Goal: Transaction & Acquisition: Purchase product/service

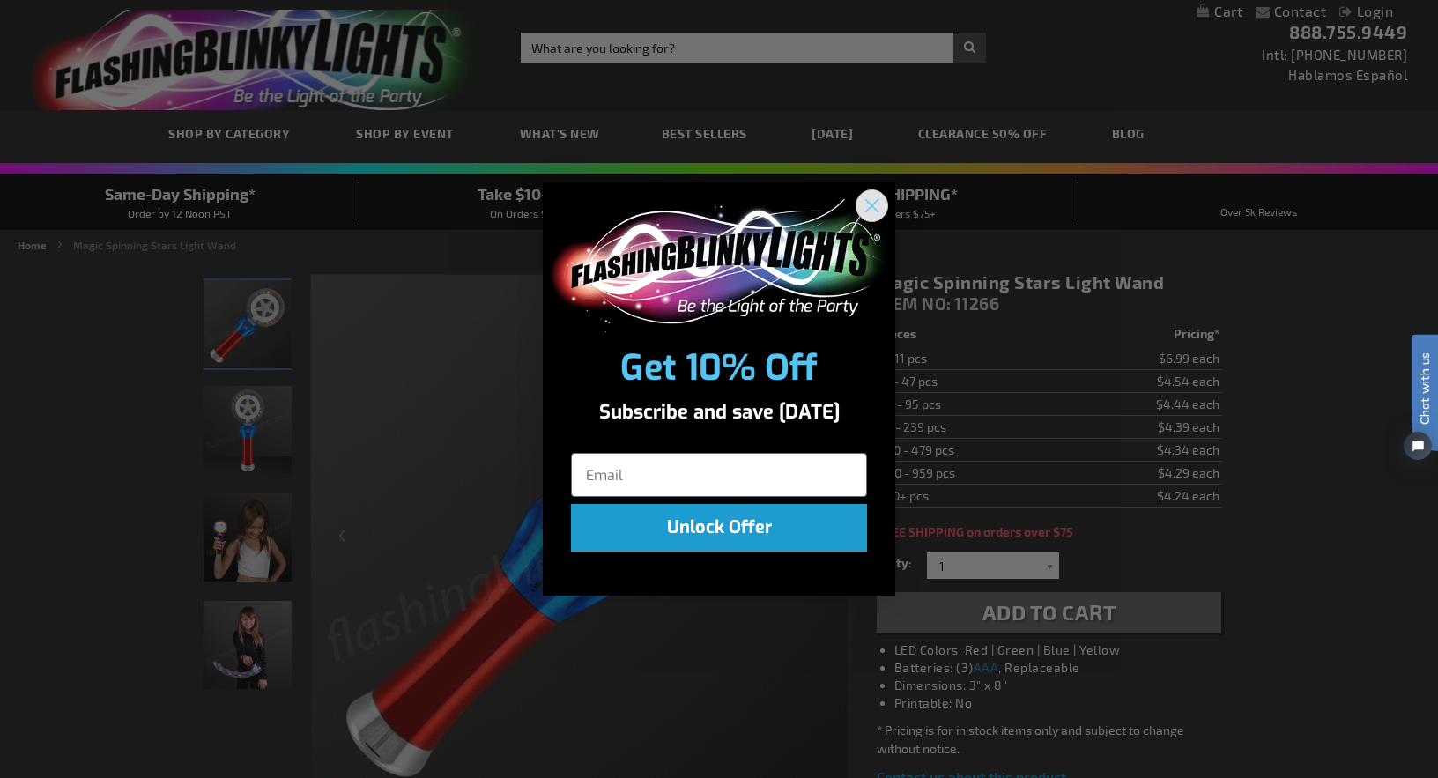
click at [865, 211] on circle "Close dialog" at bounding box center [871, 205] width 29 height 29
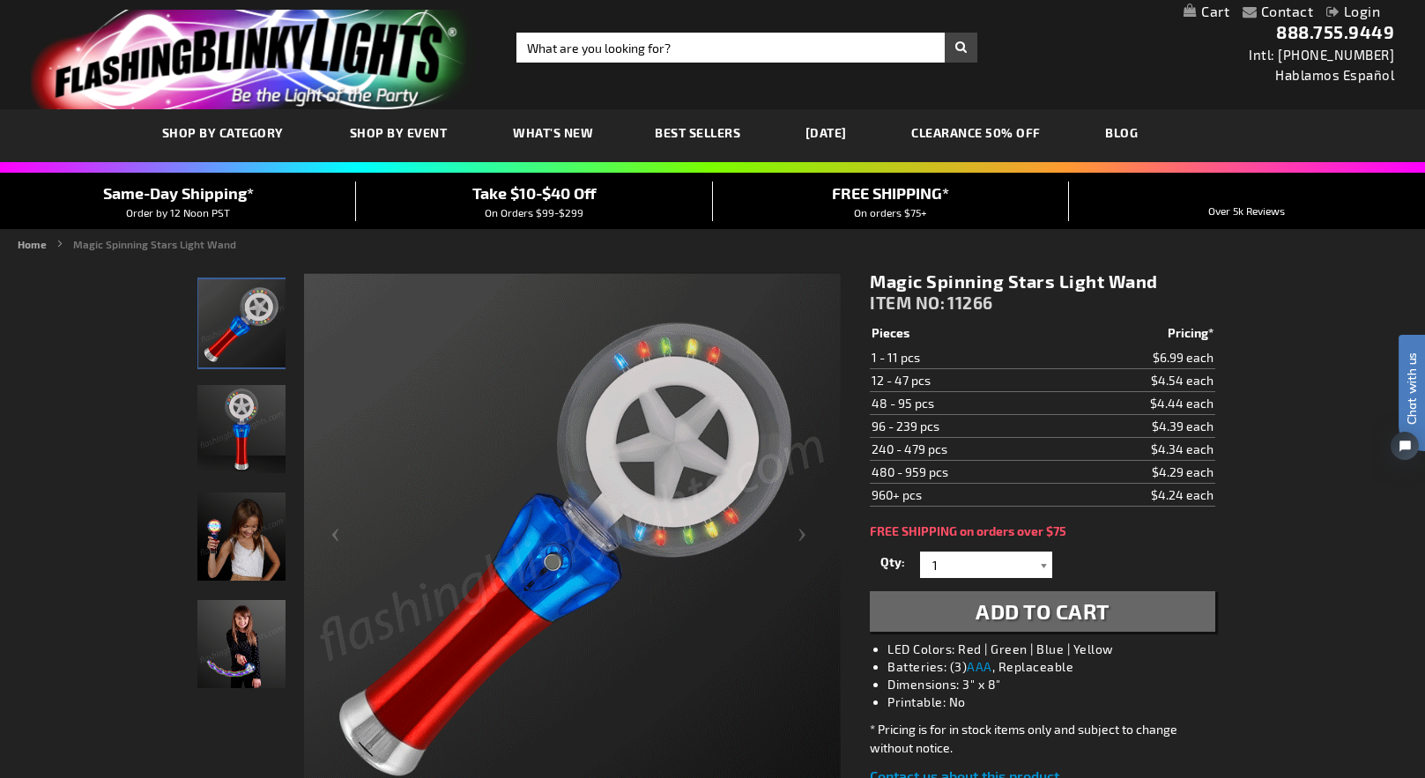
click at [1038, 566] on div at bounding box center [1043, 565] width 18 height 26
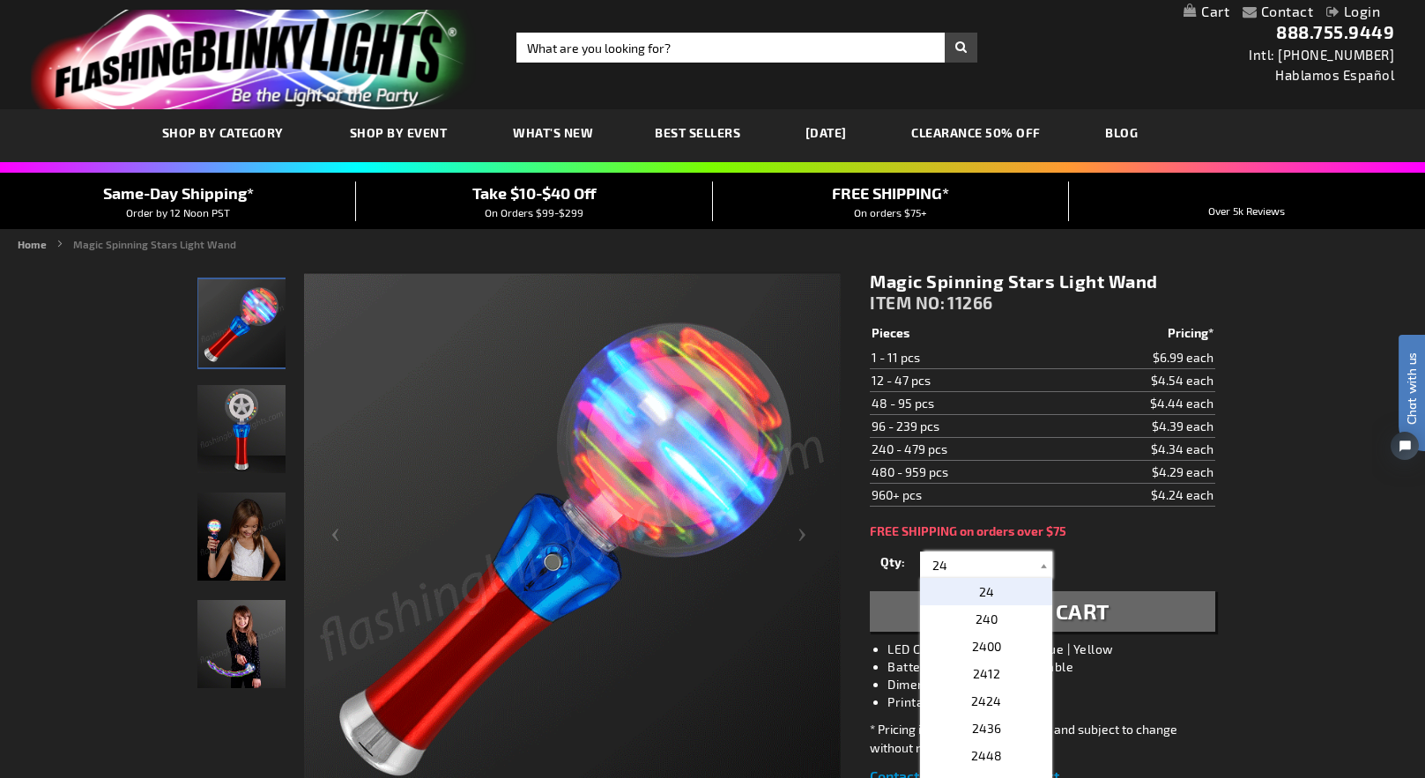
type input "24"
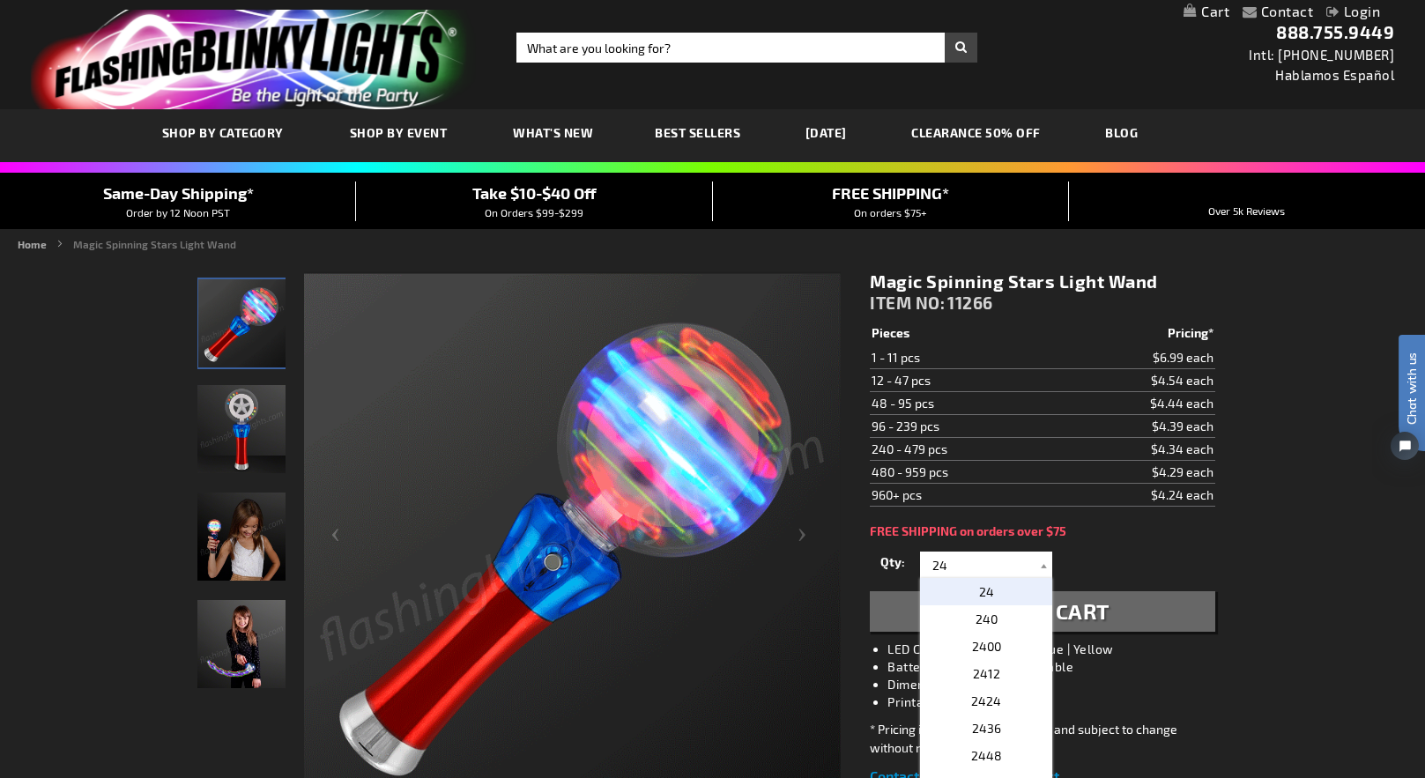
click at [987, 590] on span "24" at bounding box center [986, 591] width 15 height 15
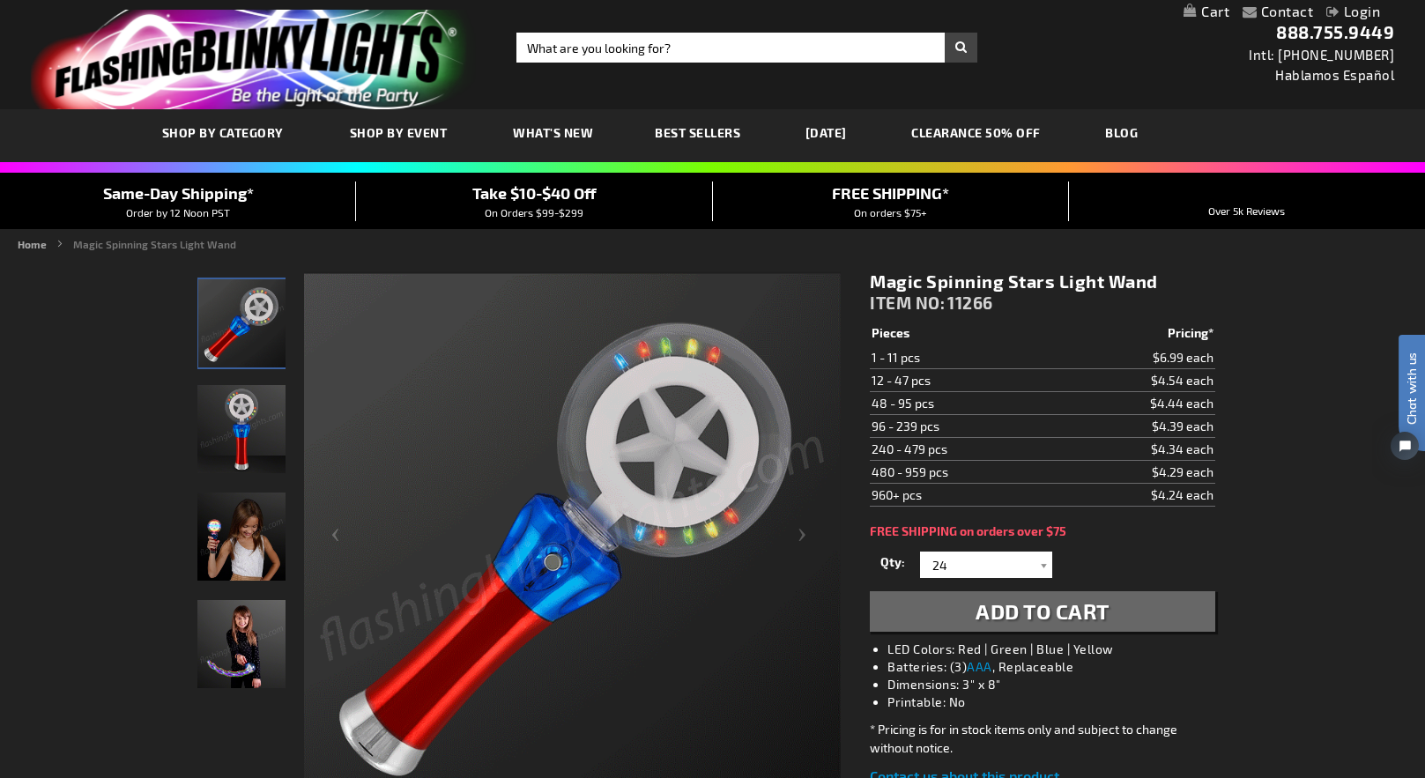
click at [1029, 602] on span "Add to Cart" at bounding box center [1042, 611] width 134 height 26
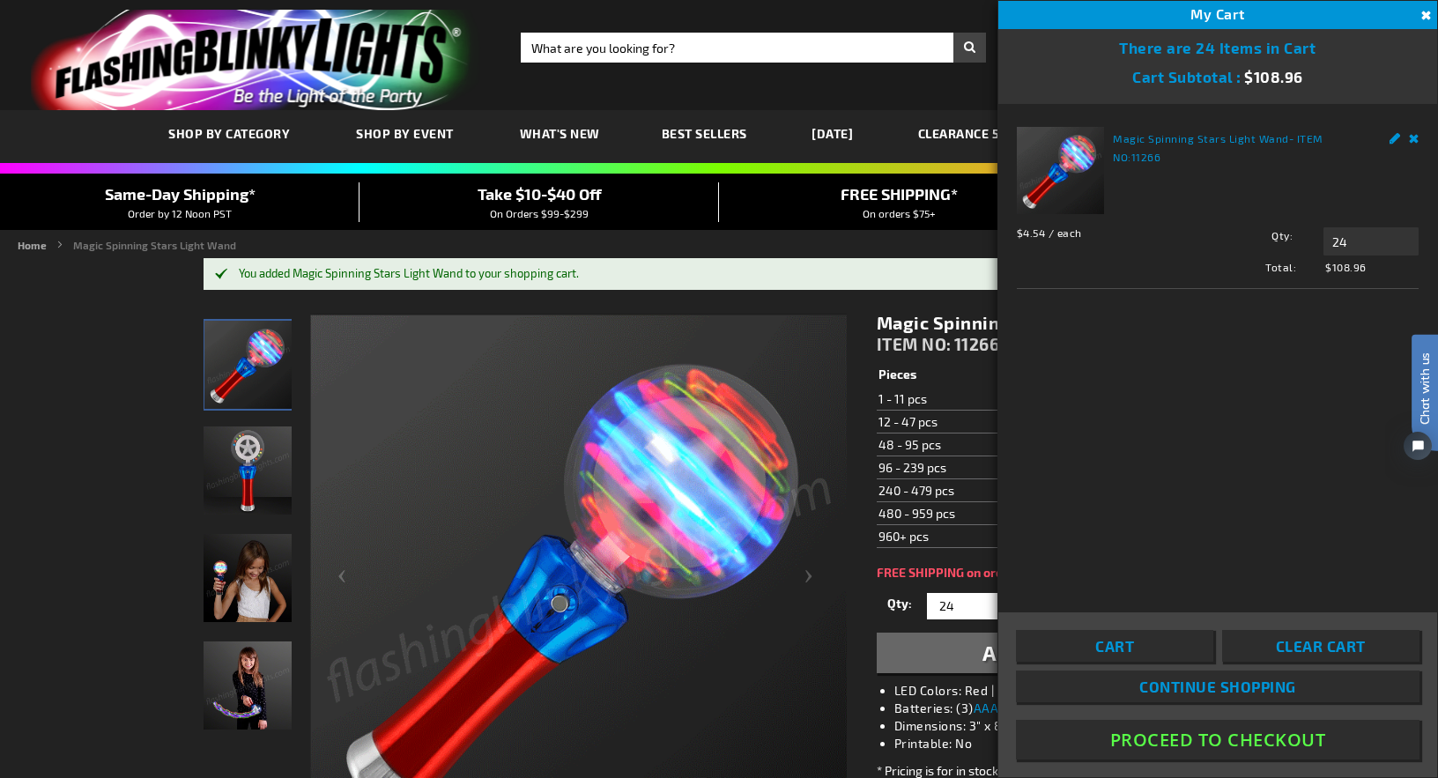
click at [1191, 731] on button "Proceed To Checkout" at bounding box center [1217, 740] width 403 height 40
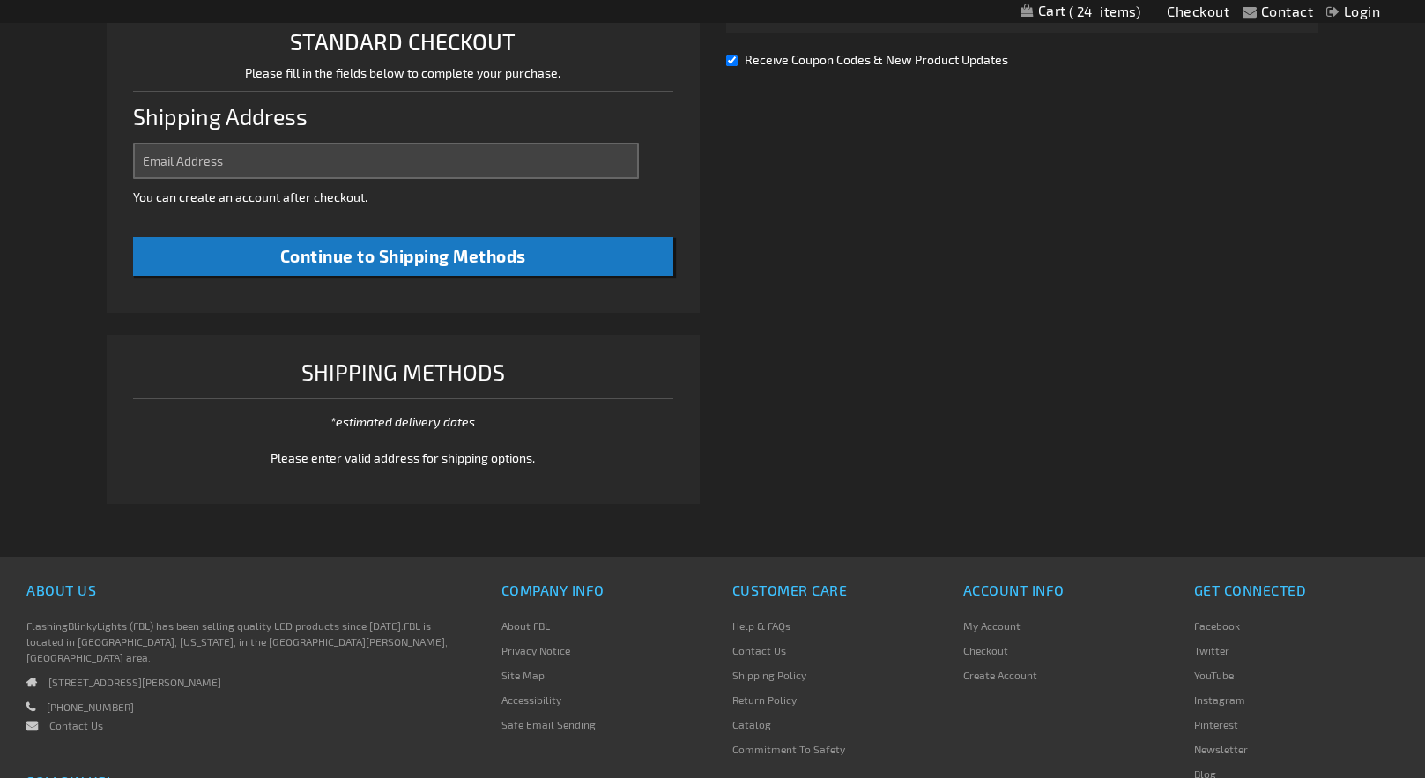
select select "US"
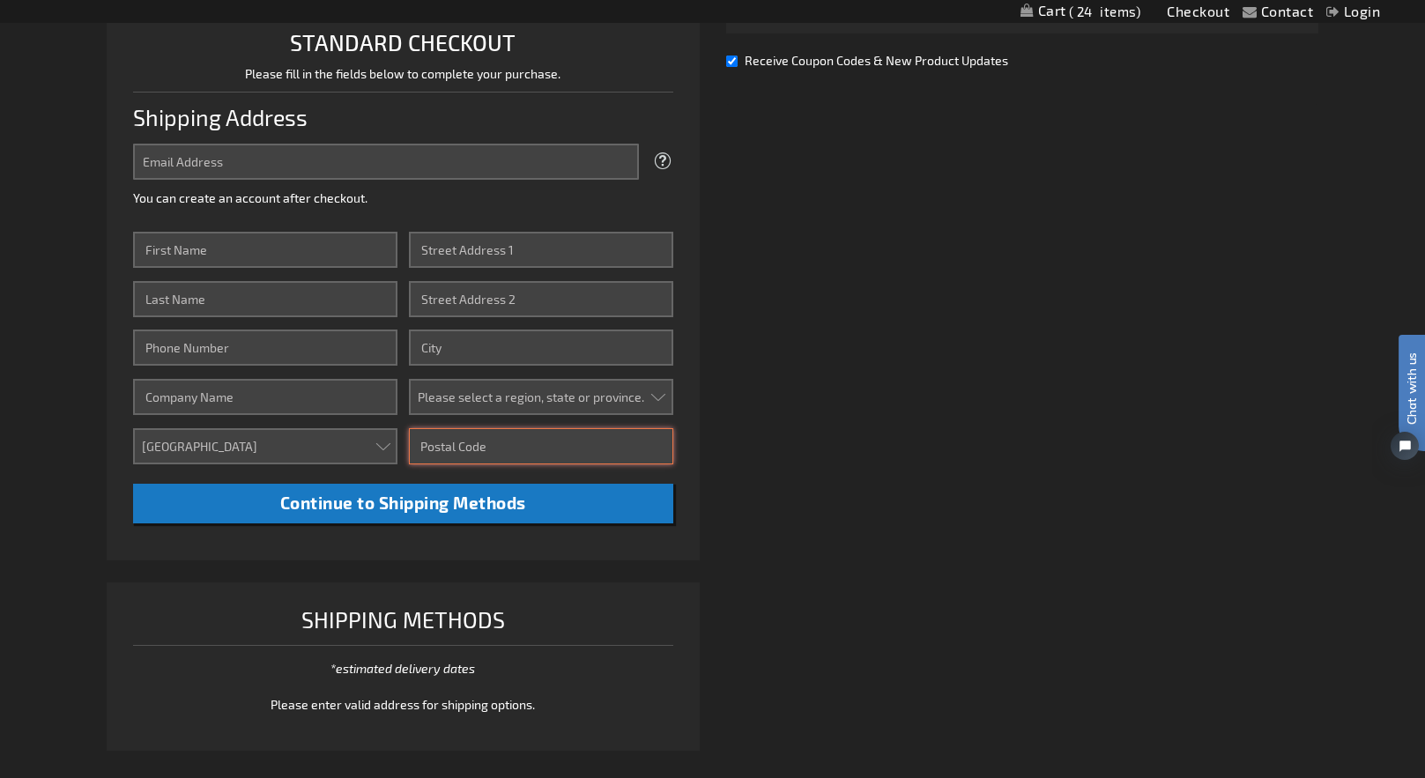
click at [475, 448] on input "Zip/Postal Code" at bounding box center [541, 446] width 264 height 36
type input "13210"
type input "Clare"
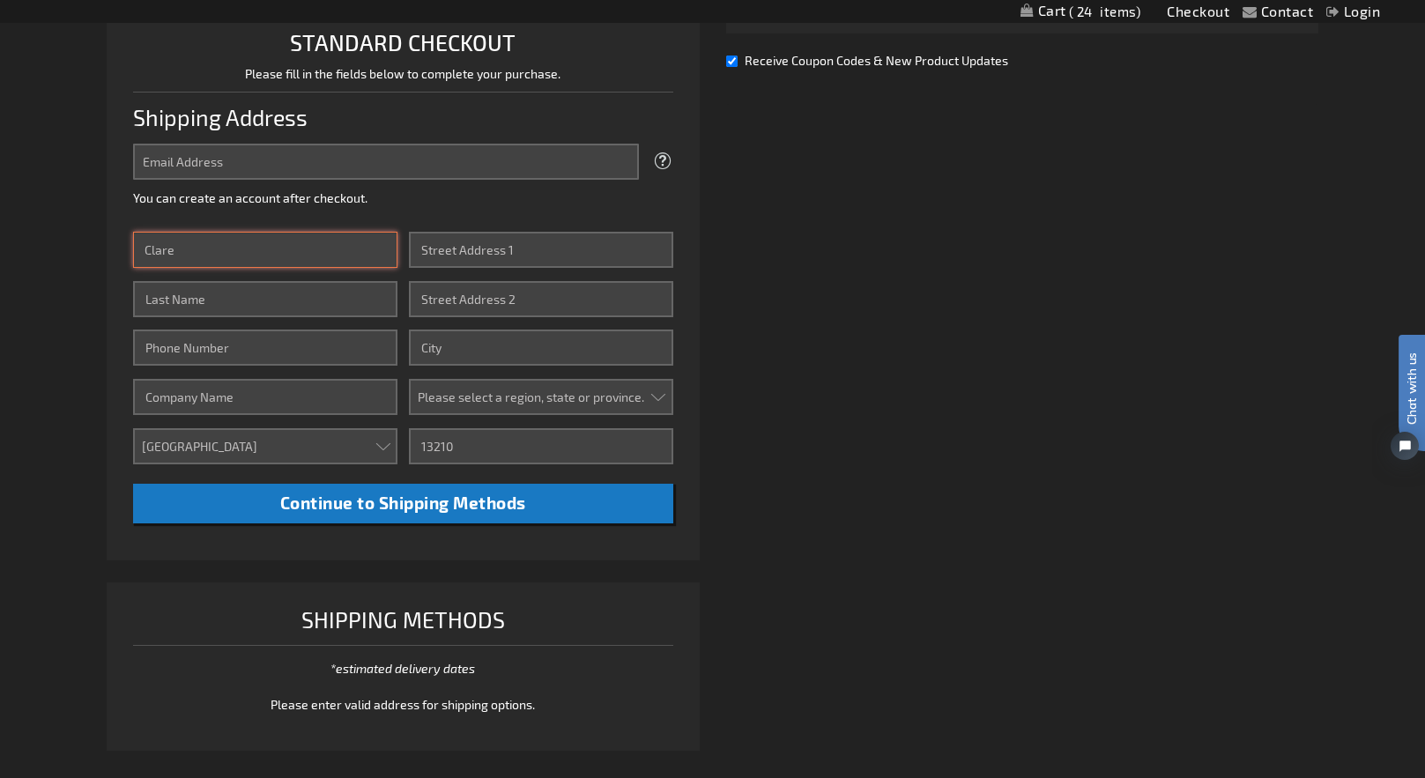
type input "Arezina"
type input "3154647533"
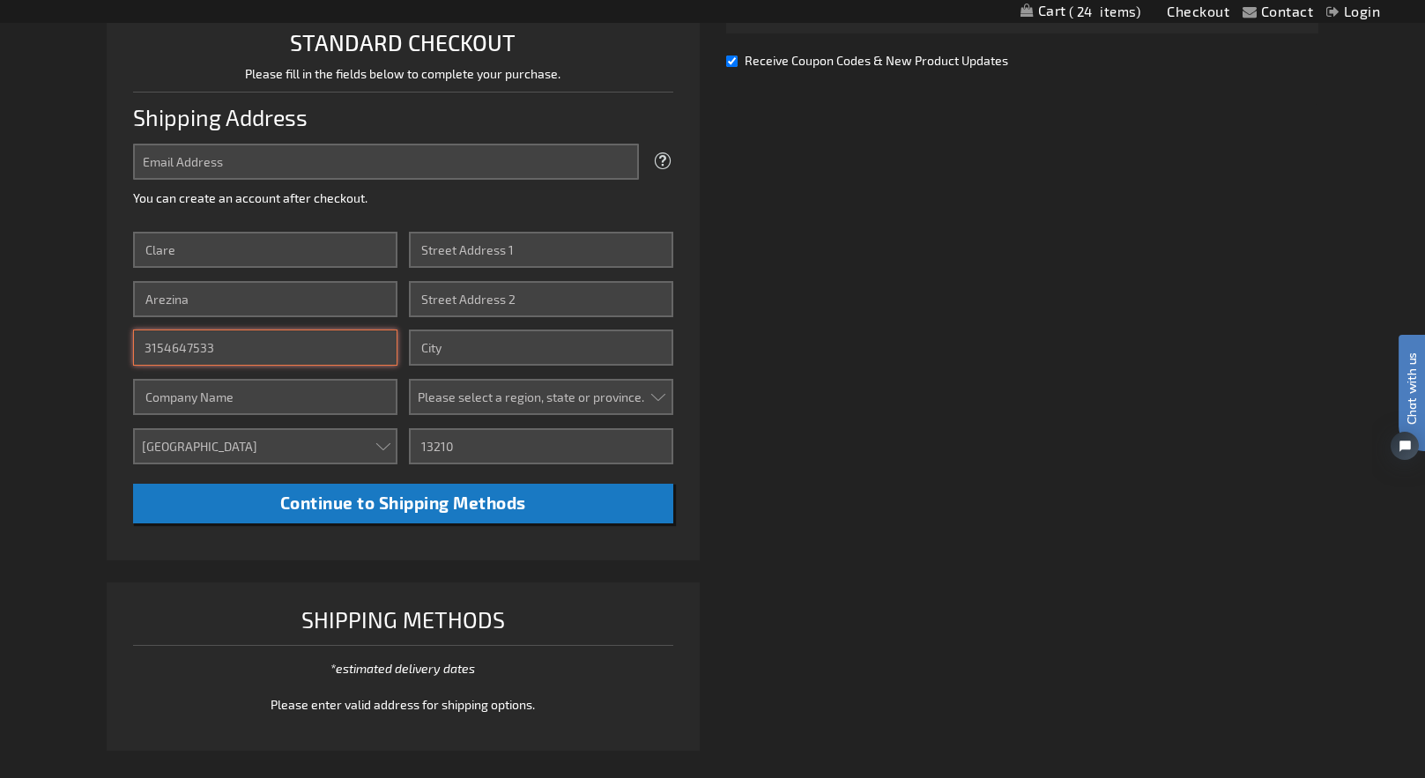
type input "[GEOGRAPHIC_DATA]"
type input "[STREET_ADDRESS][PERSON_NAME]"
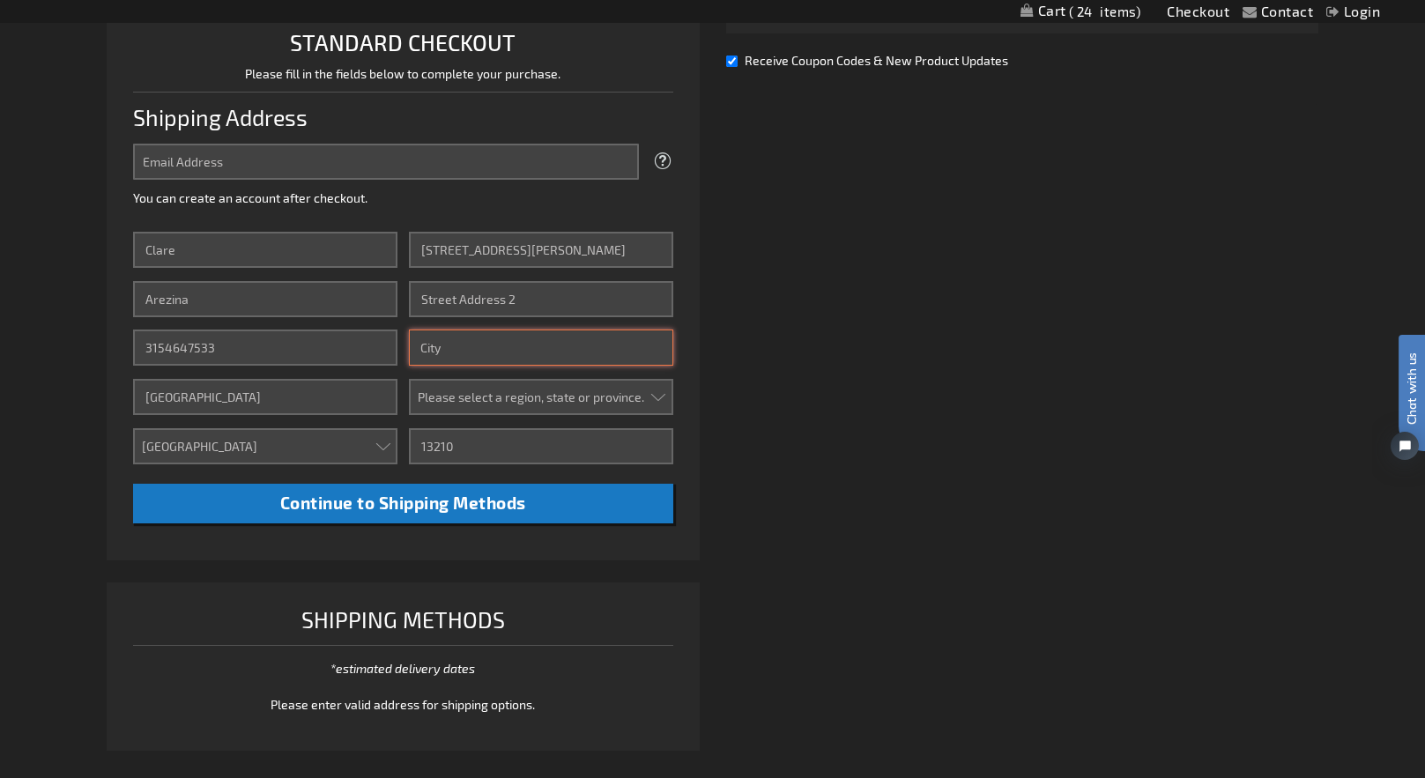
type input "[GEOGRAPHIC_DATA]"
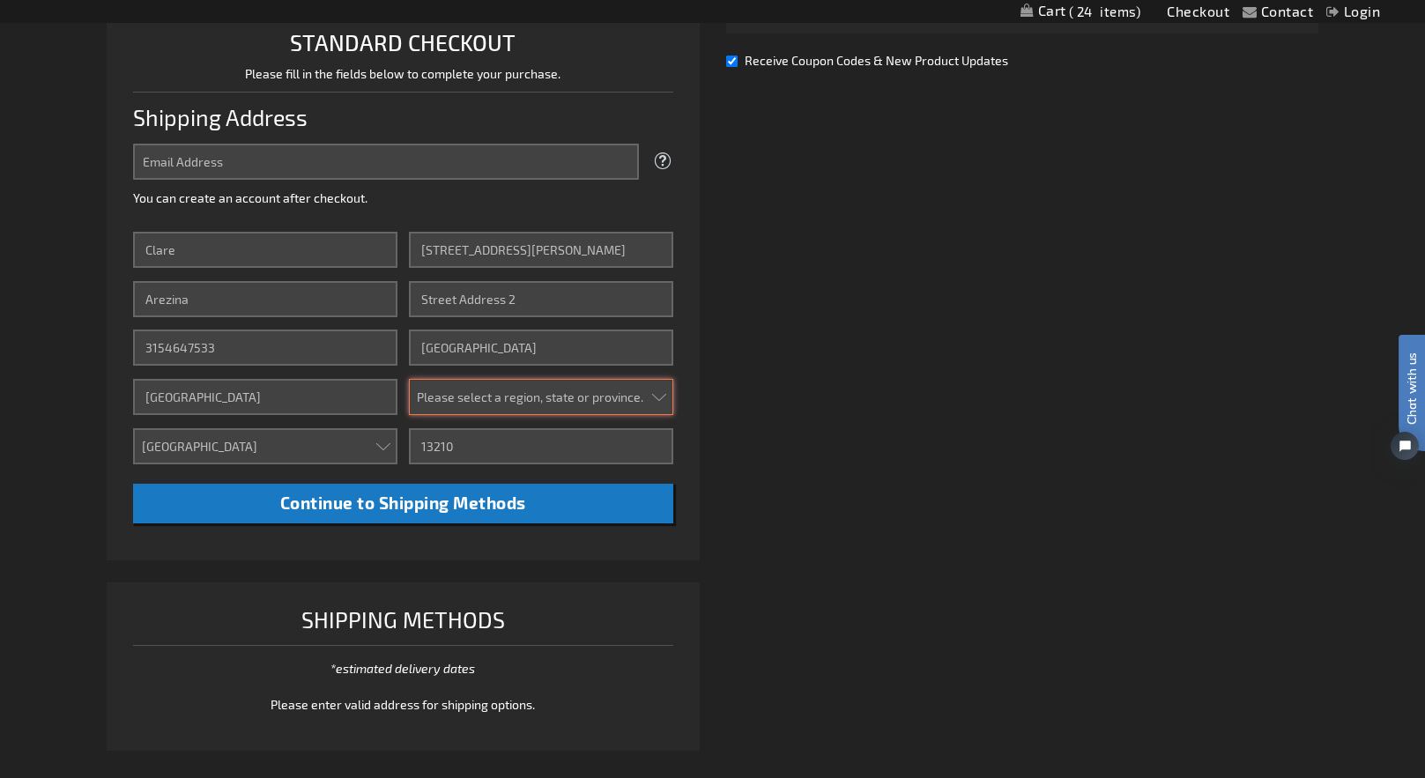
select select "43"
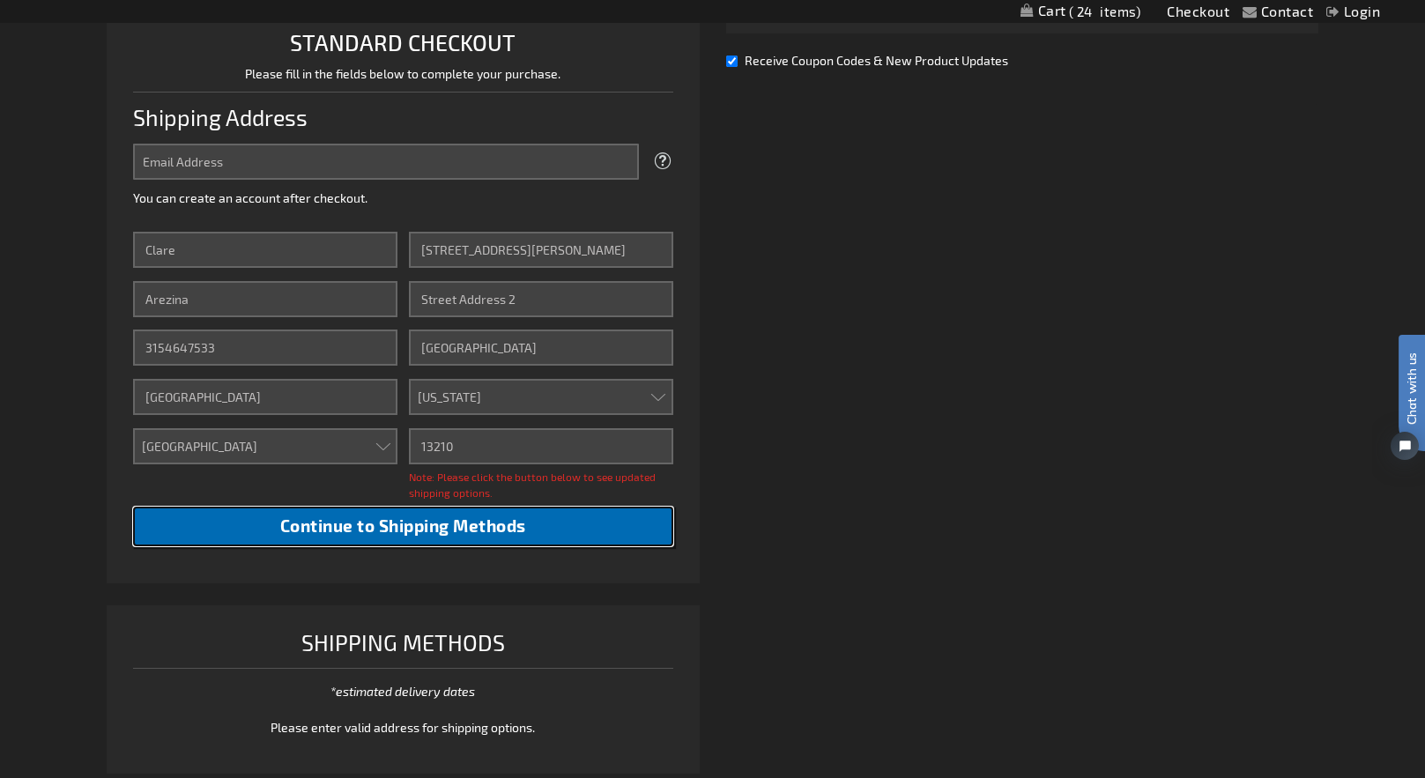
click at [465, 529] on span "Continue to Shipping Methods" at bounding box center [403, 525] width 246 height 20
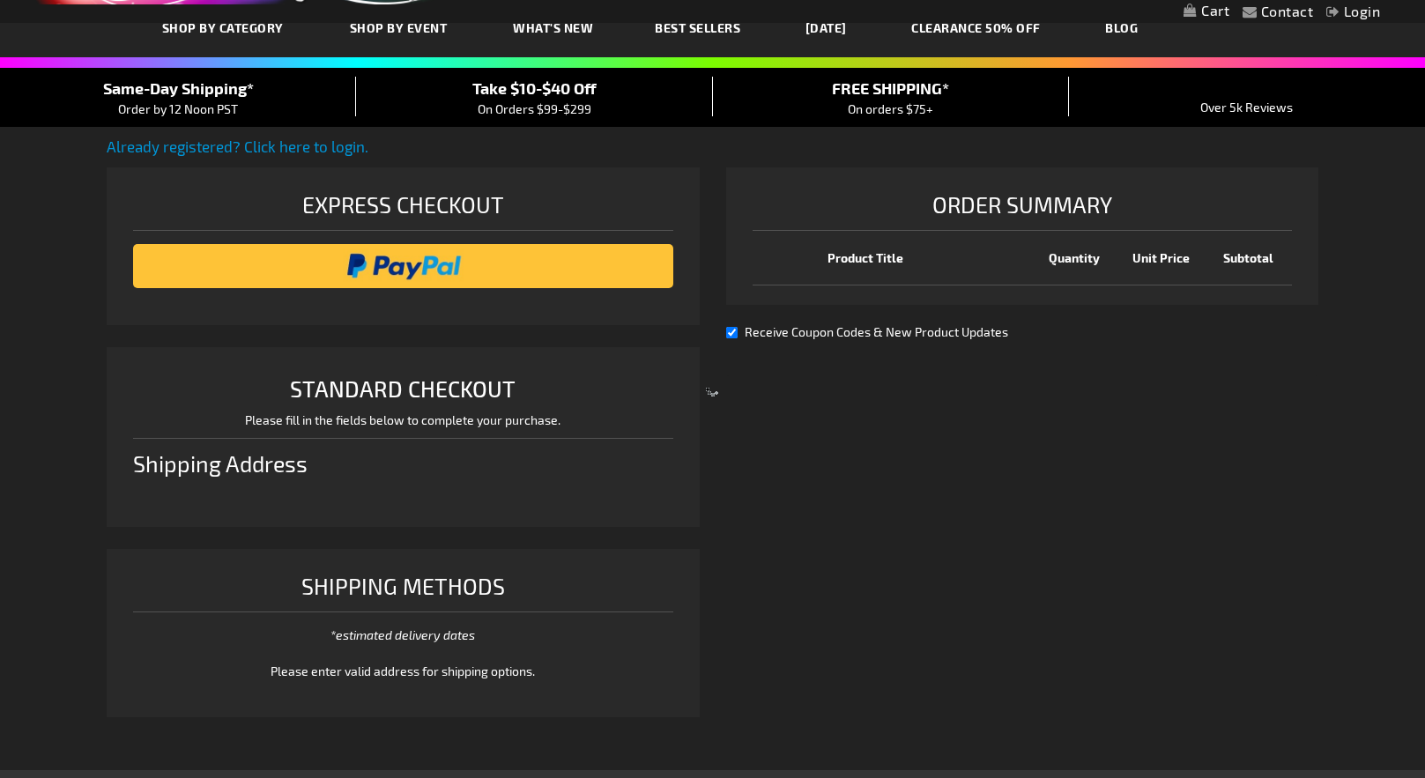
select select "US"
select select "43"
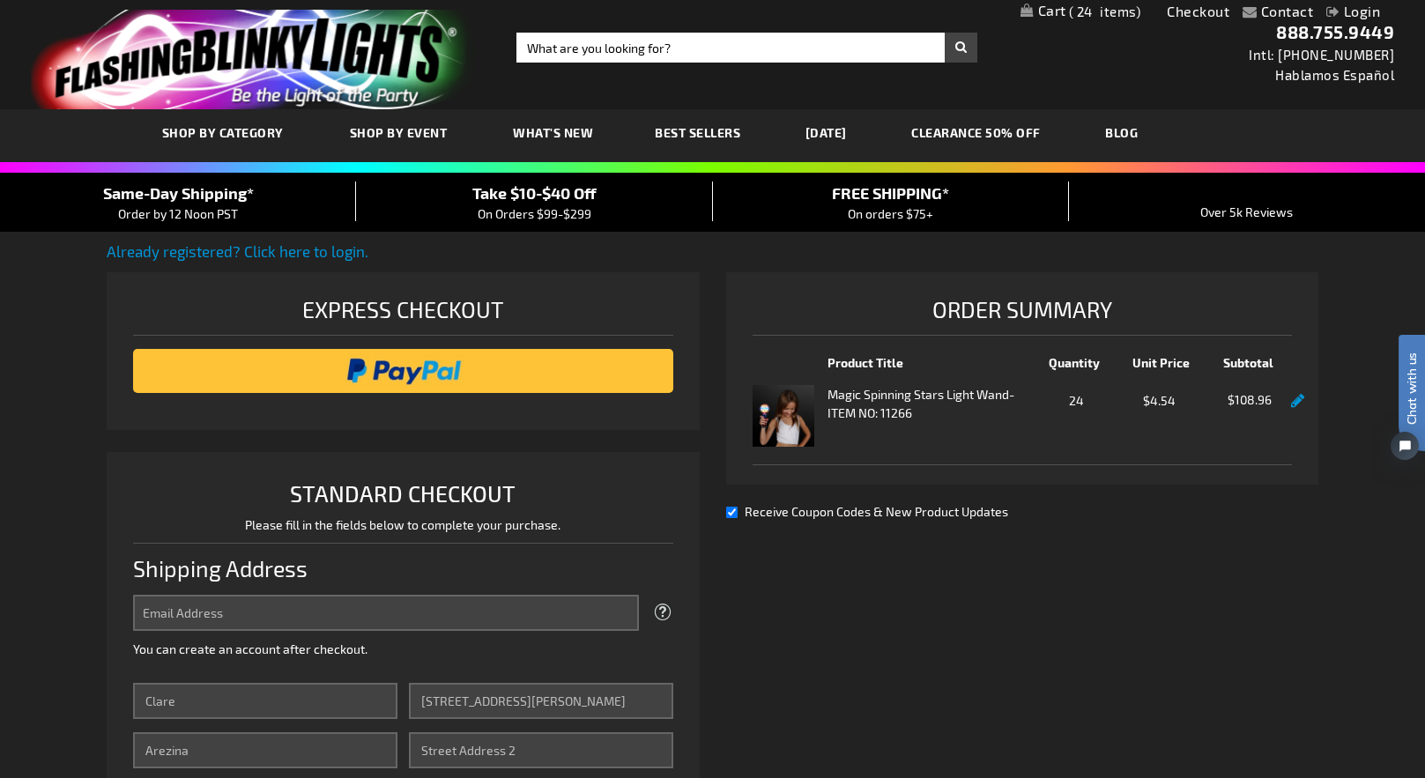
click at [540, 198] on span "Take $10-$40 Off" at bounding box center [534, 192] width 124 height 19
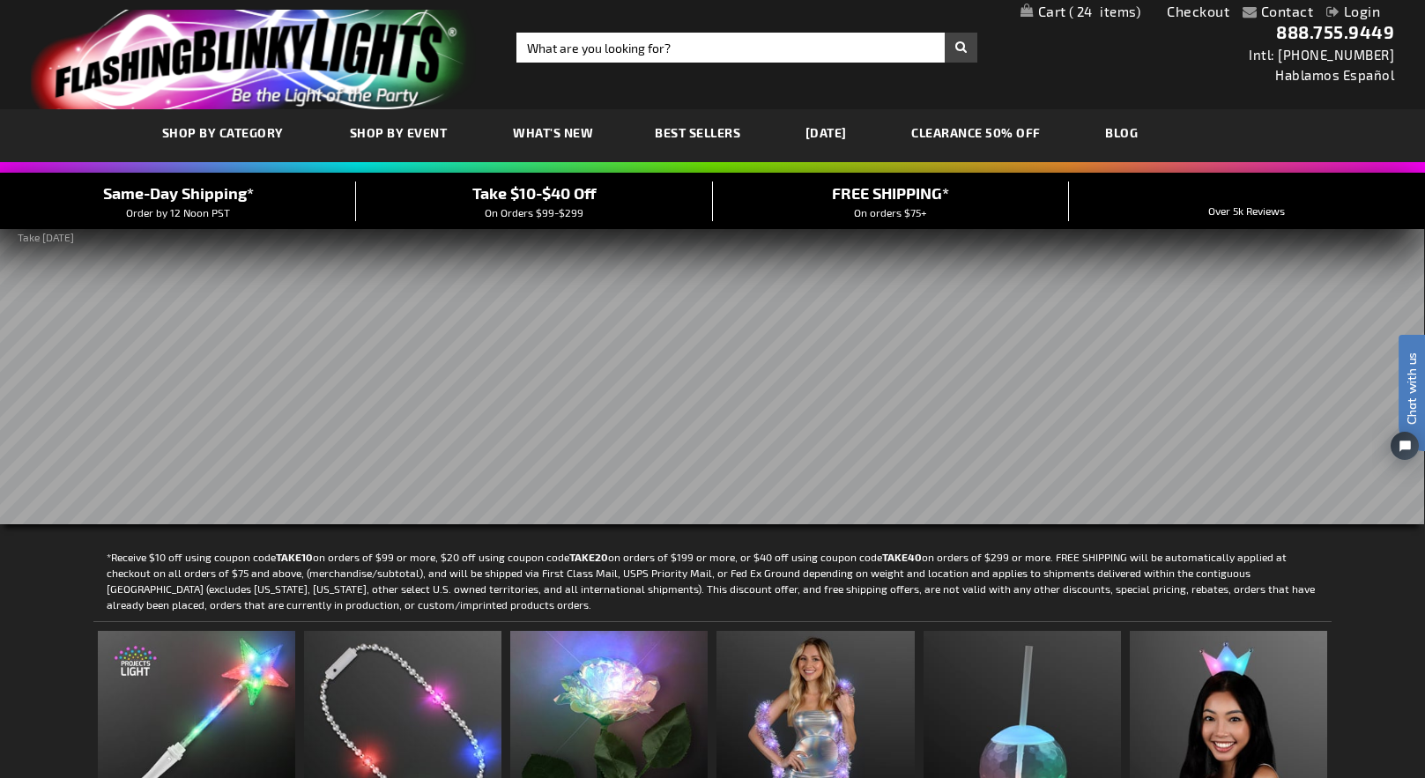
click at [1052, 14] on link "My Cart 24 24 items" at bounding box center [1080, 12] width 121 height 17
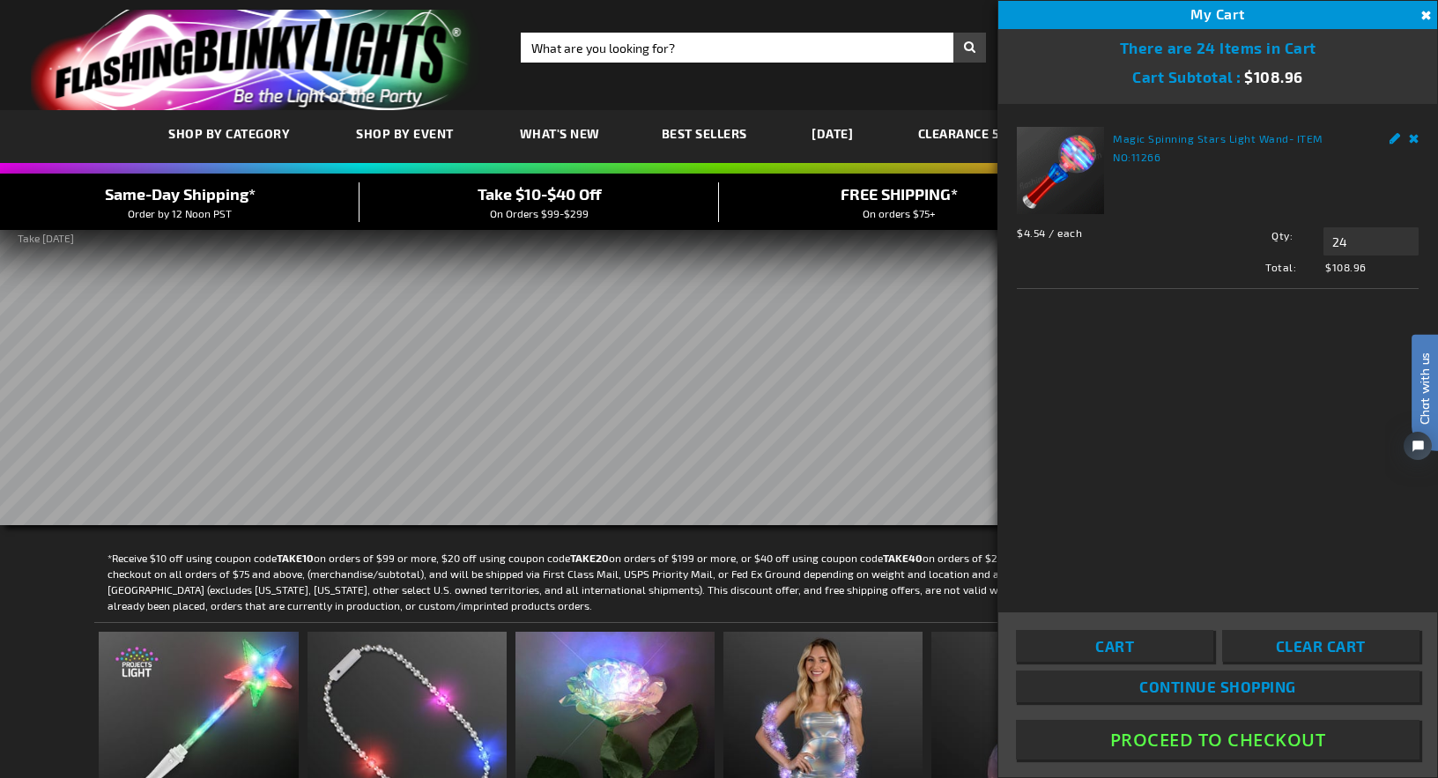
click at [1185, 747] on button "Proceed To Checkout" at bounding box center [1217, 740] width 403 height 40
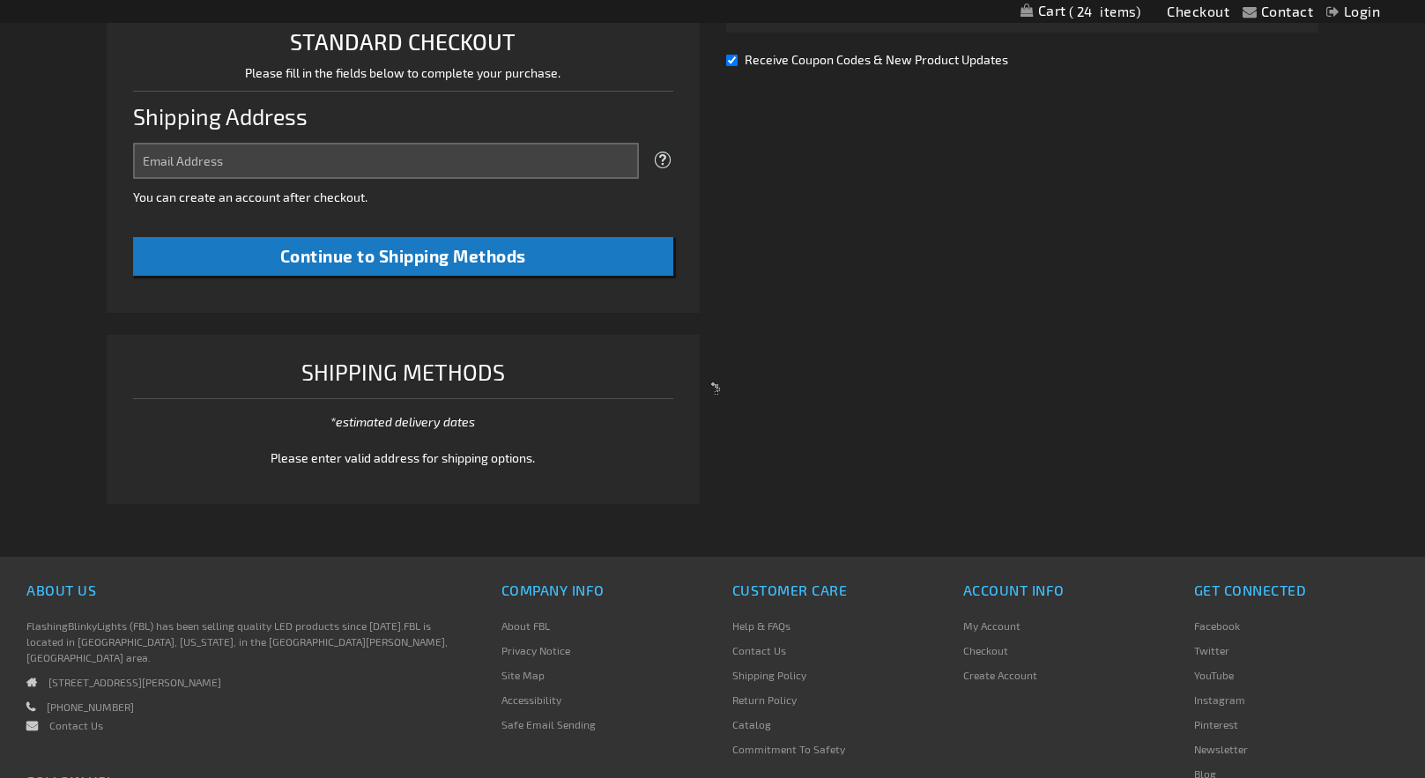
scroll to position [452, 0]
select select "US"
select select "43"
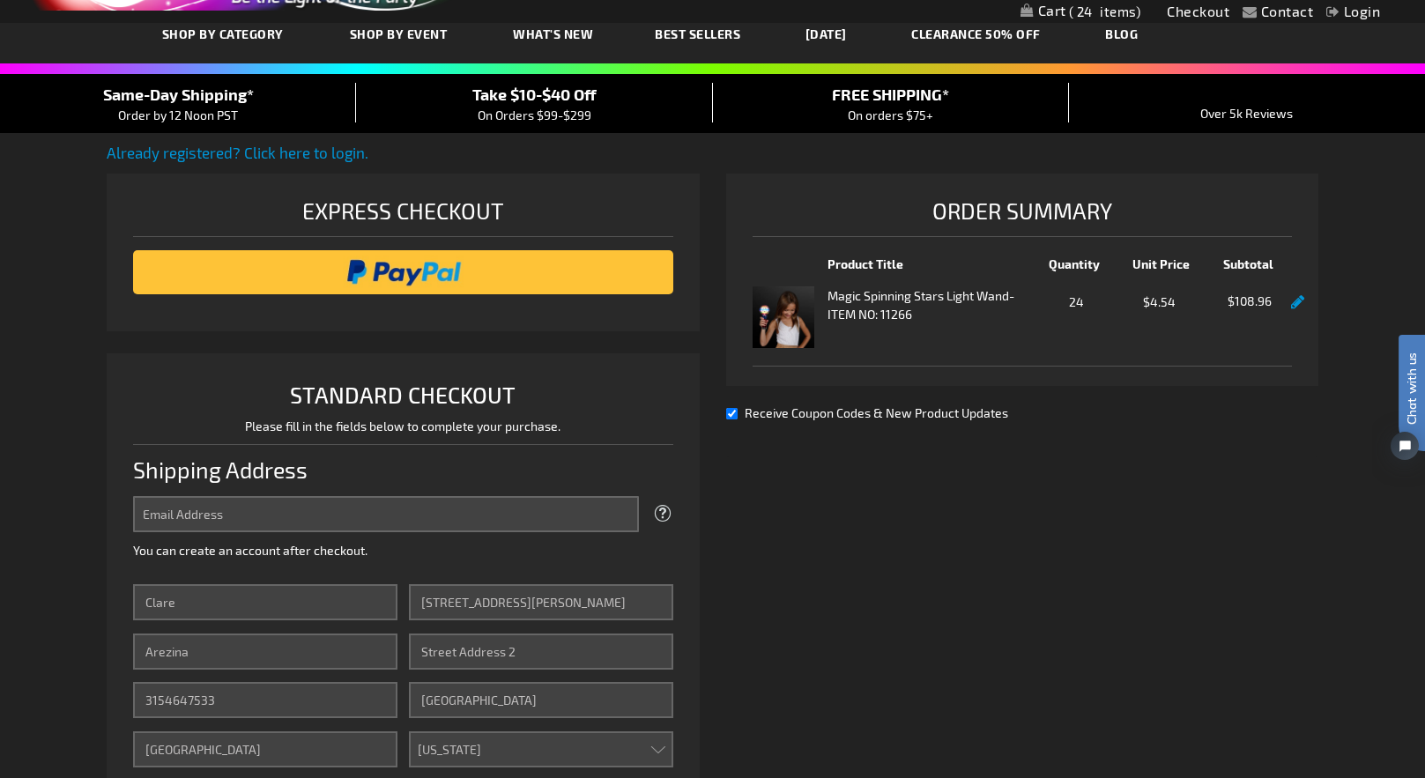
scroll to position [0, 0]
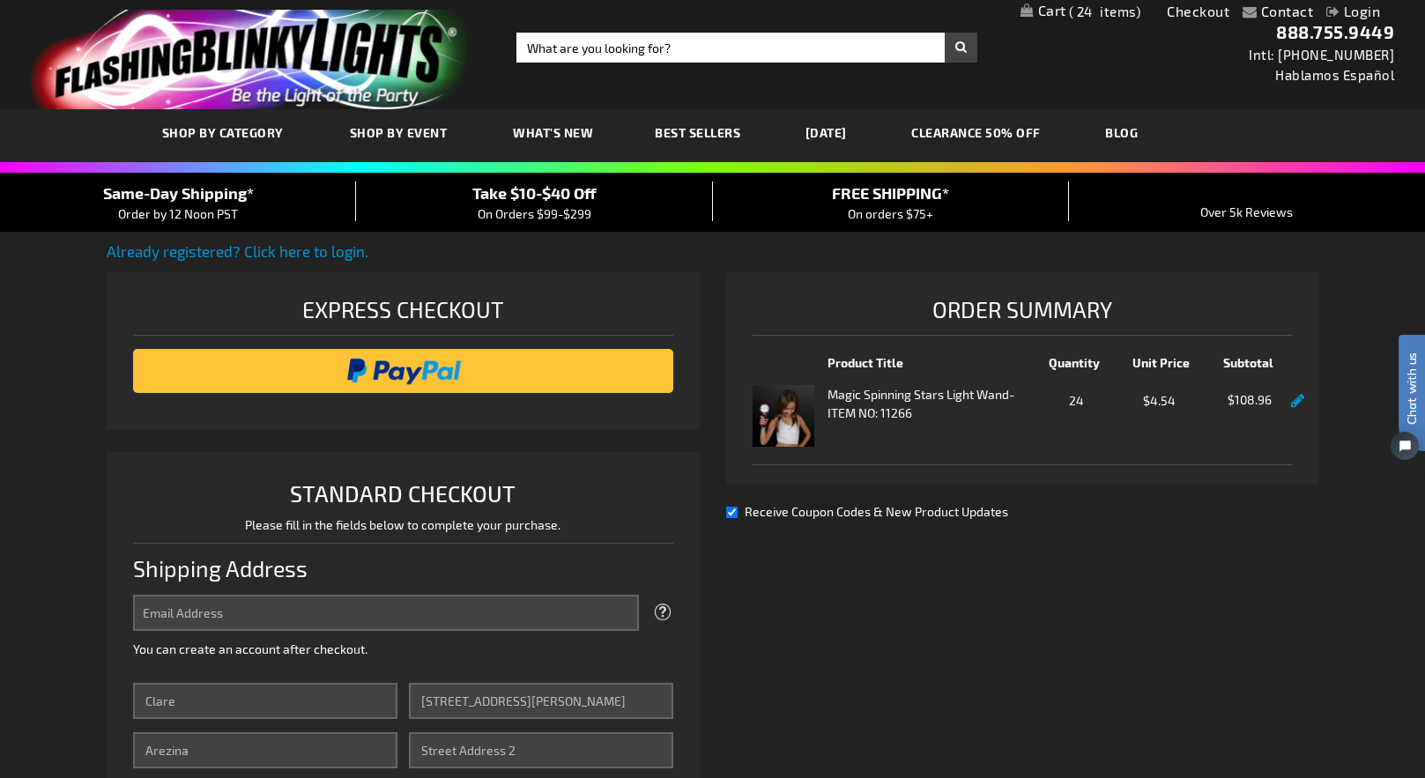
click at [791, 405] on img at bounding box center [783, 416] width 62 height 62
click at [927, 396] on strong "Magic Spinning Stars Light Wand" at bounding box center [917, 394] width 181 height 19
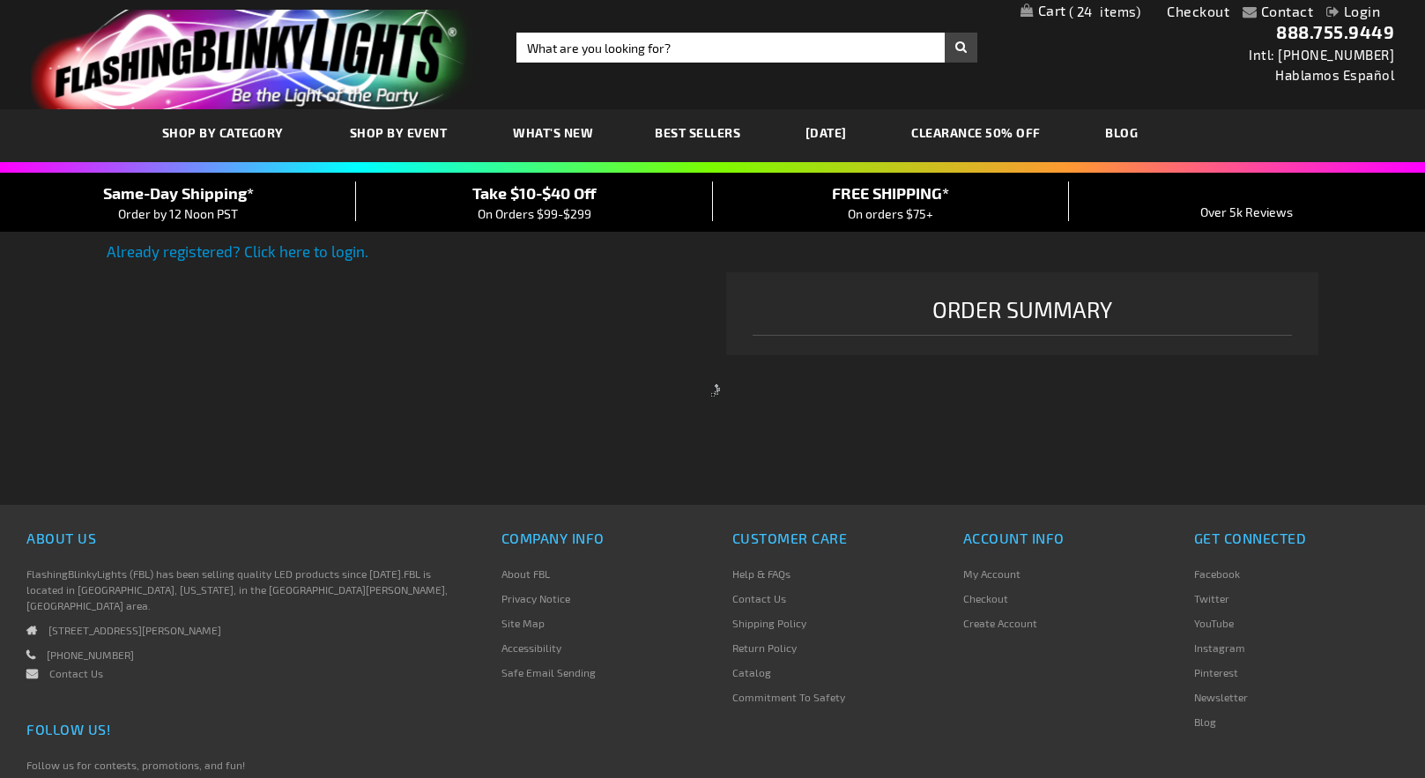
select select "US"
select select "43"
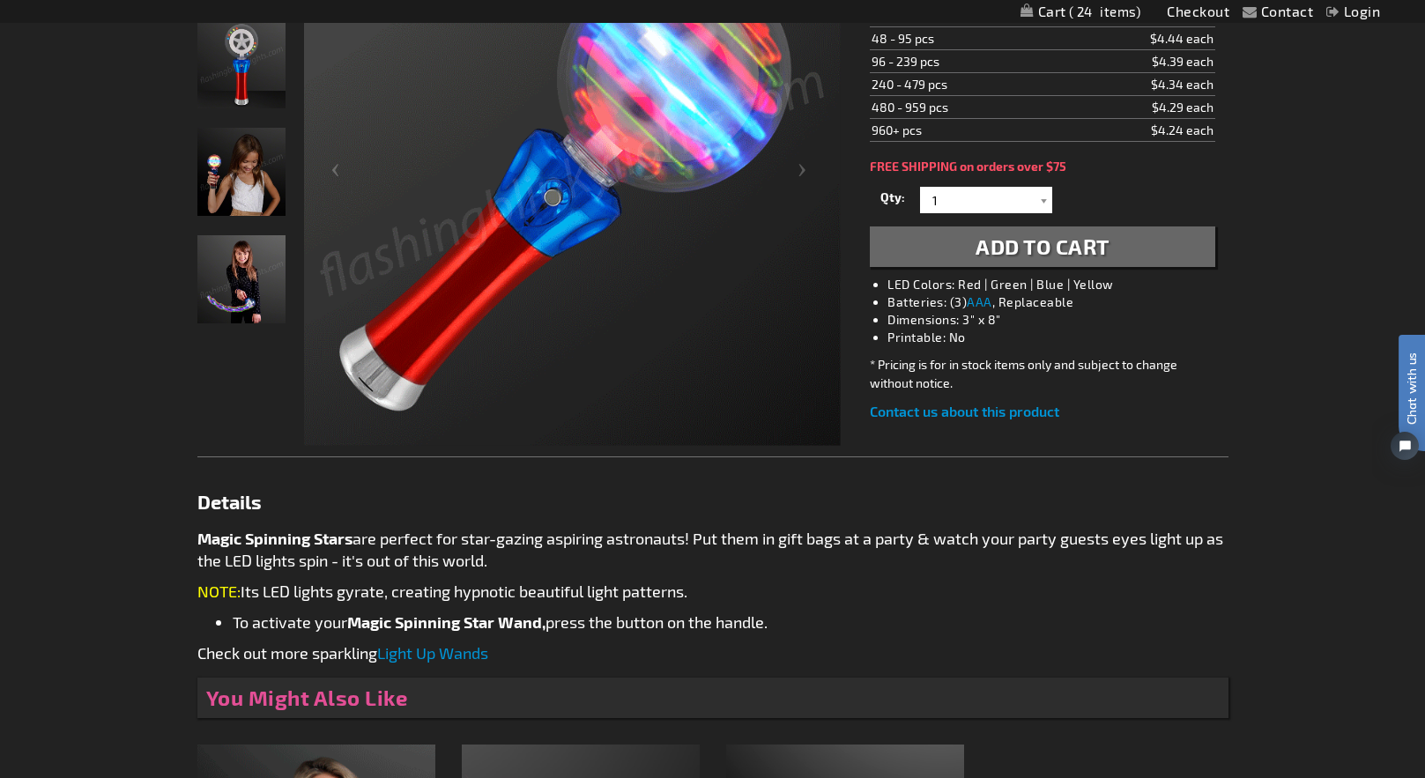
scroll to position [233, 0]
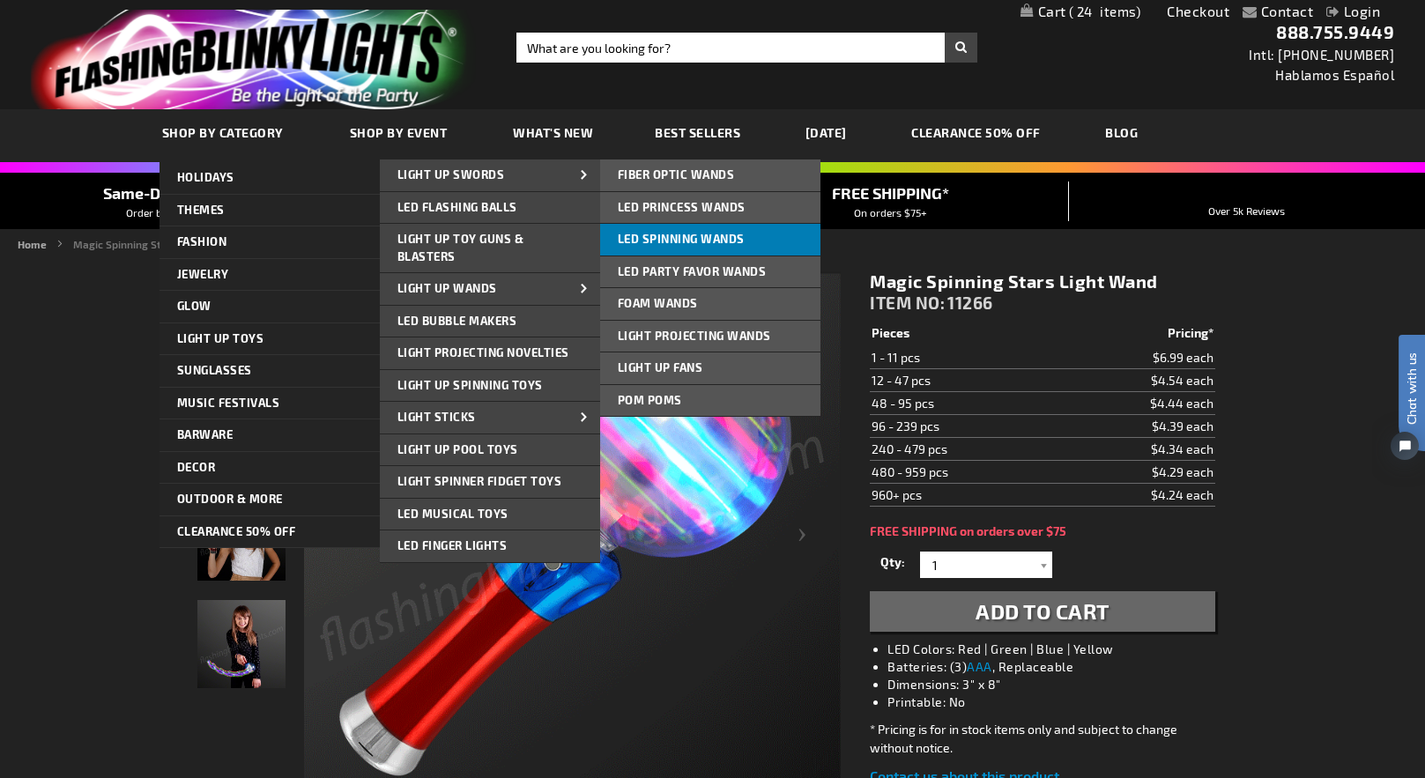
click at [670, 241] on span "LED Spinning Wands" at bounding box center [681, 239] width 127 height 14
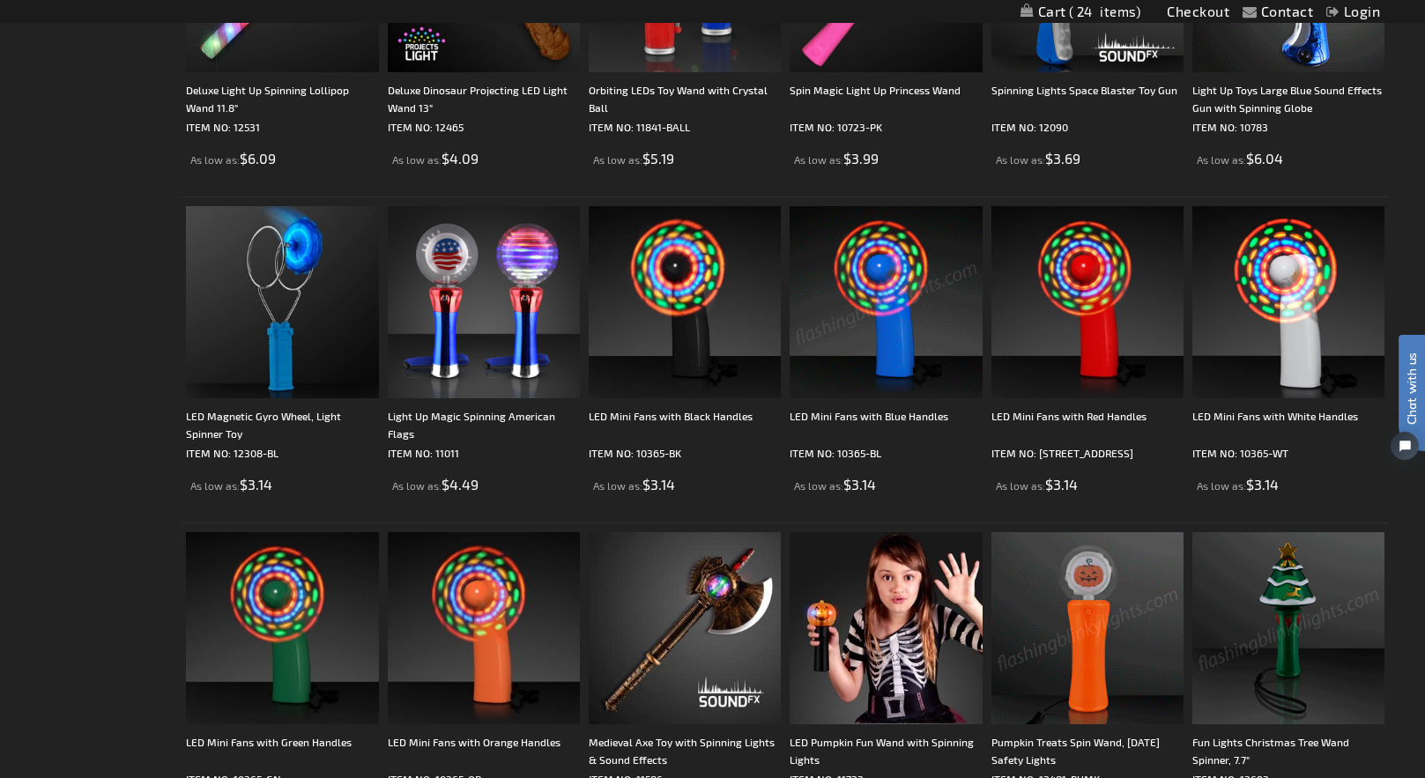
scroll to position [793, 0]
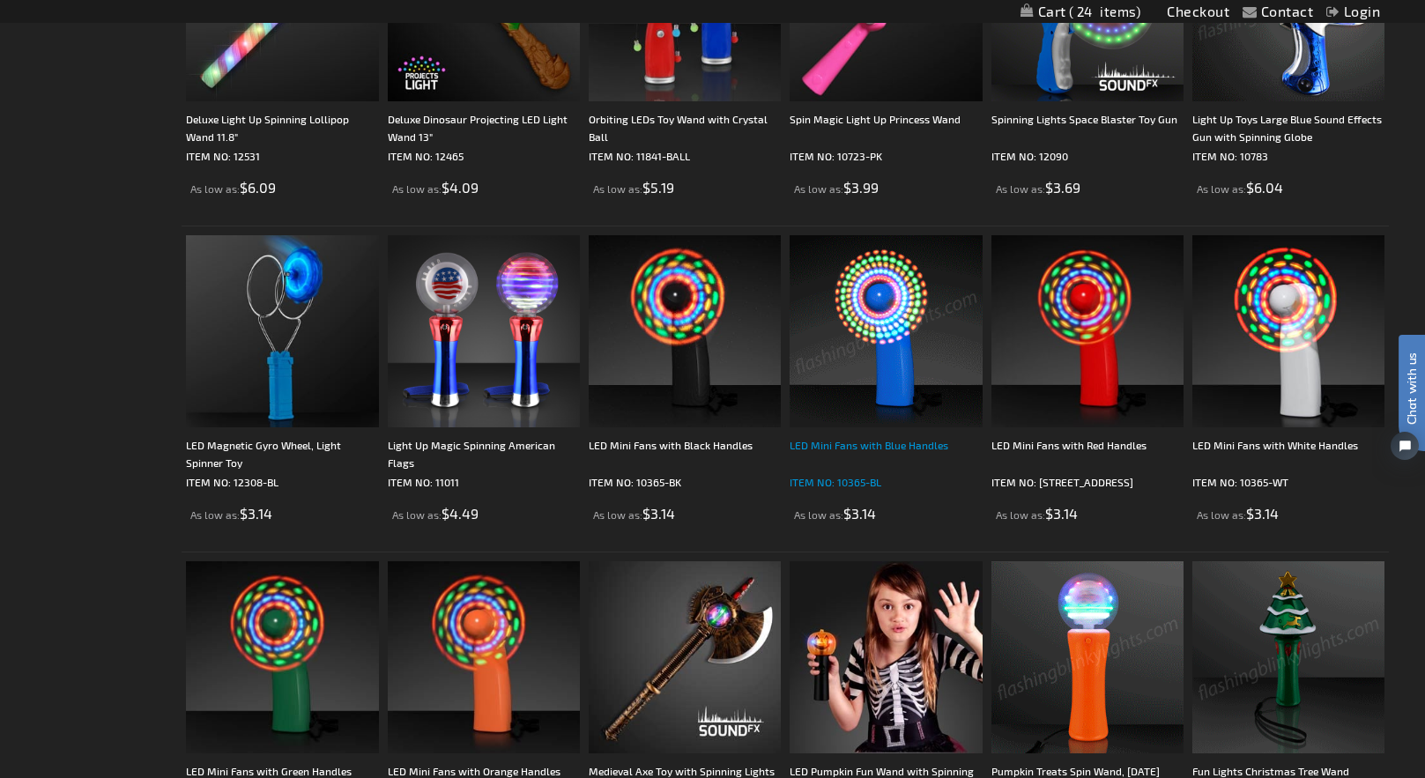
click at [889, 448] on div "LED Mini Fans with Blue Handles" at bounding box center [885, 453] width 192 height 35
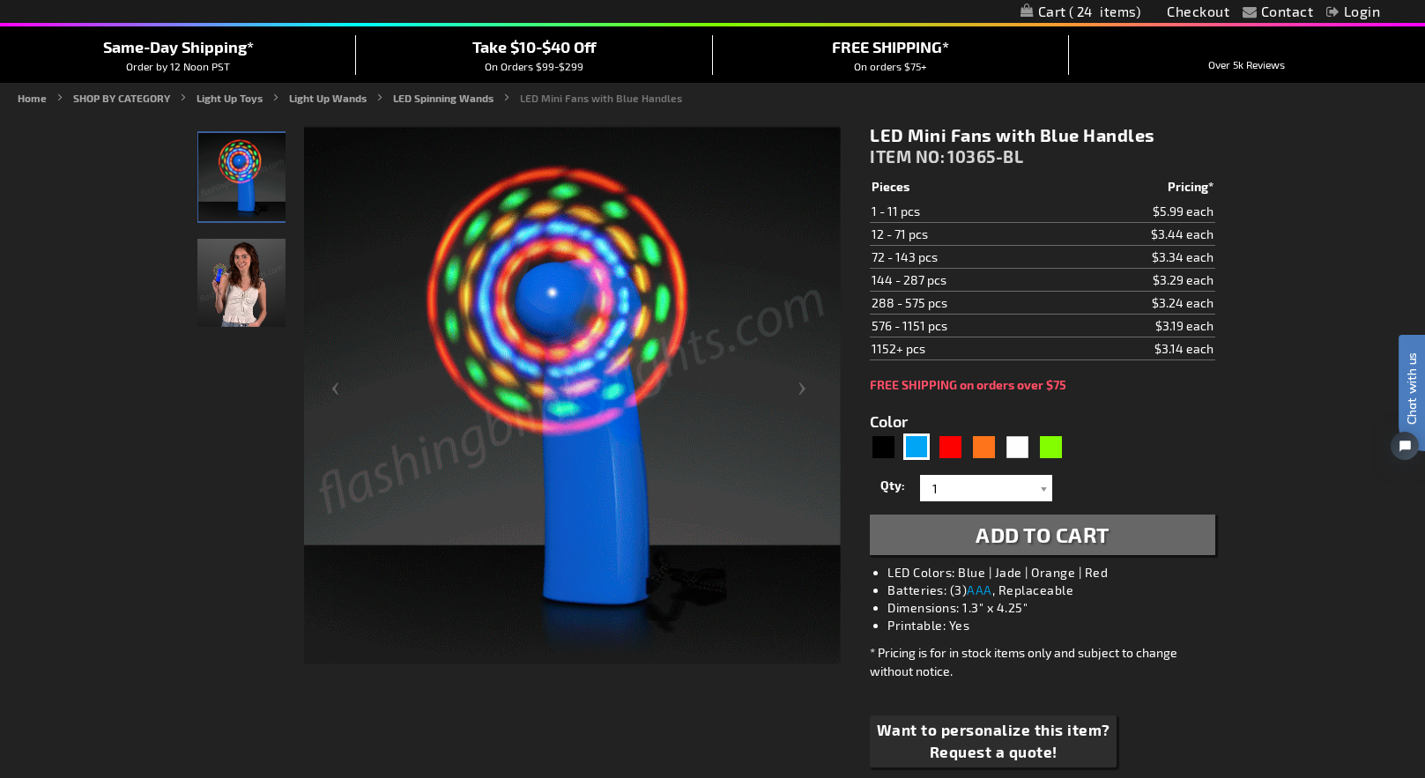
scroll to position [176, 0]
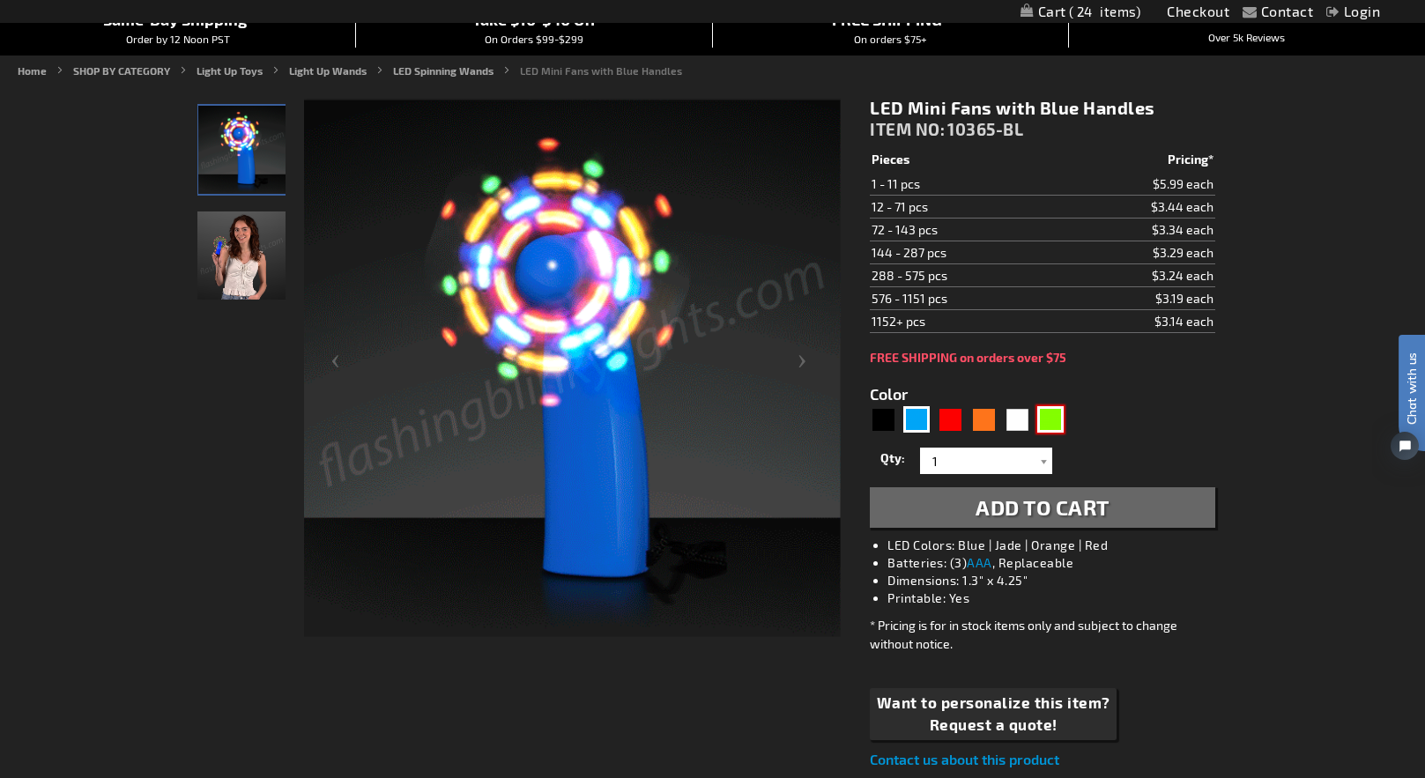
click at [1051, 421] on div "Green" at bounding box center [1050, 419] width 26 height 26
type input "5648"
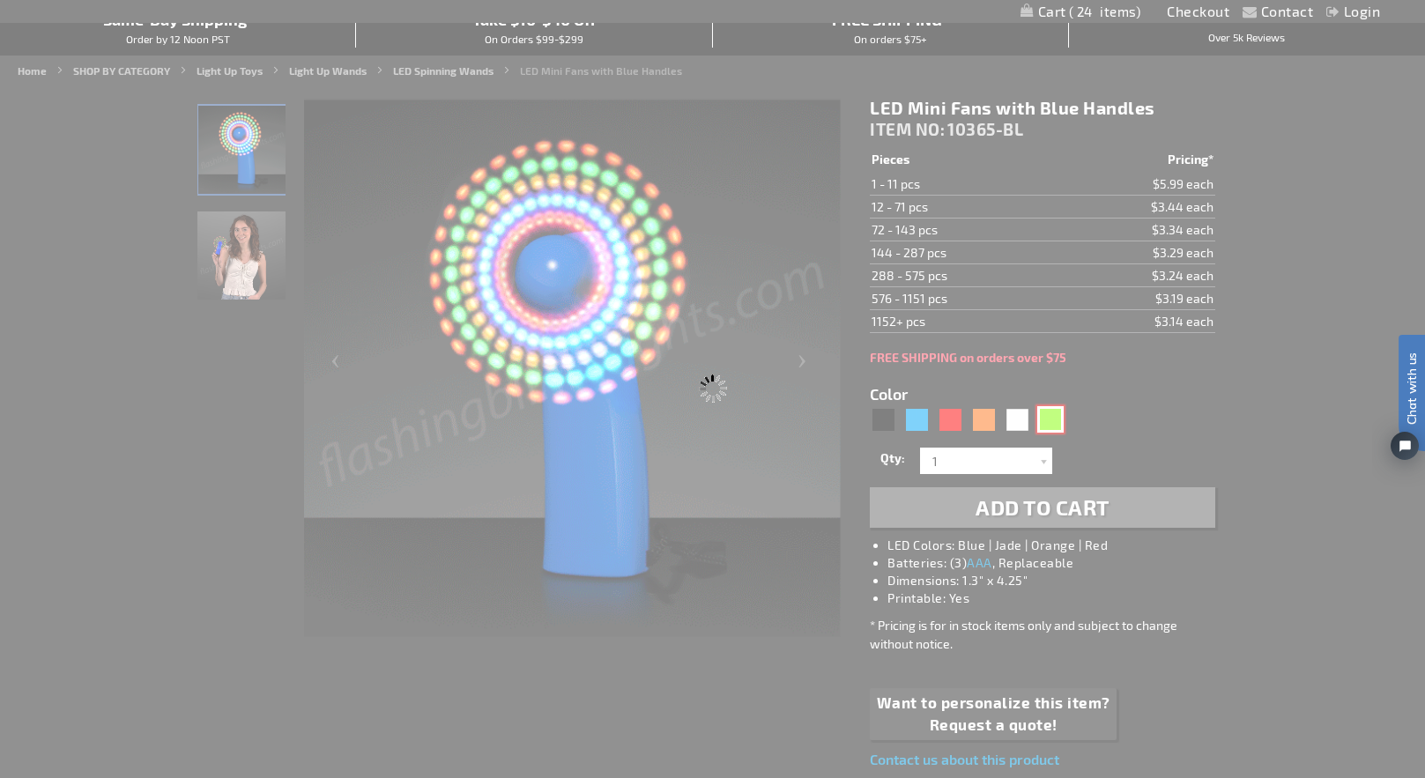
type input "10365-GN"
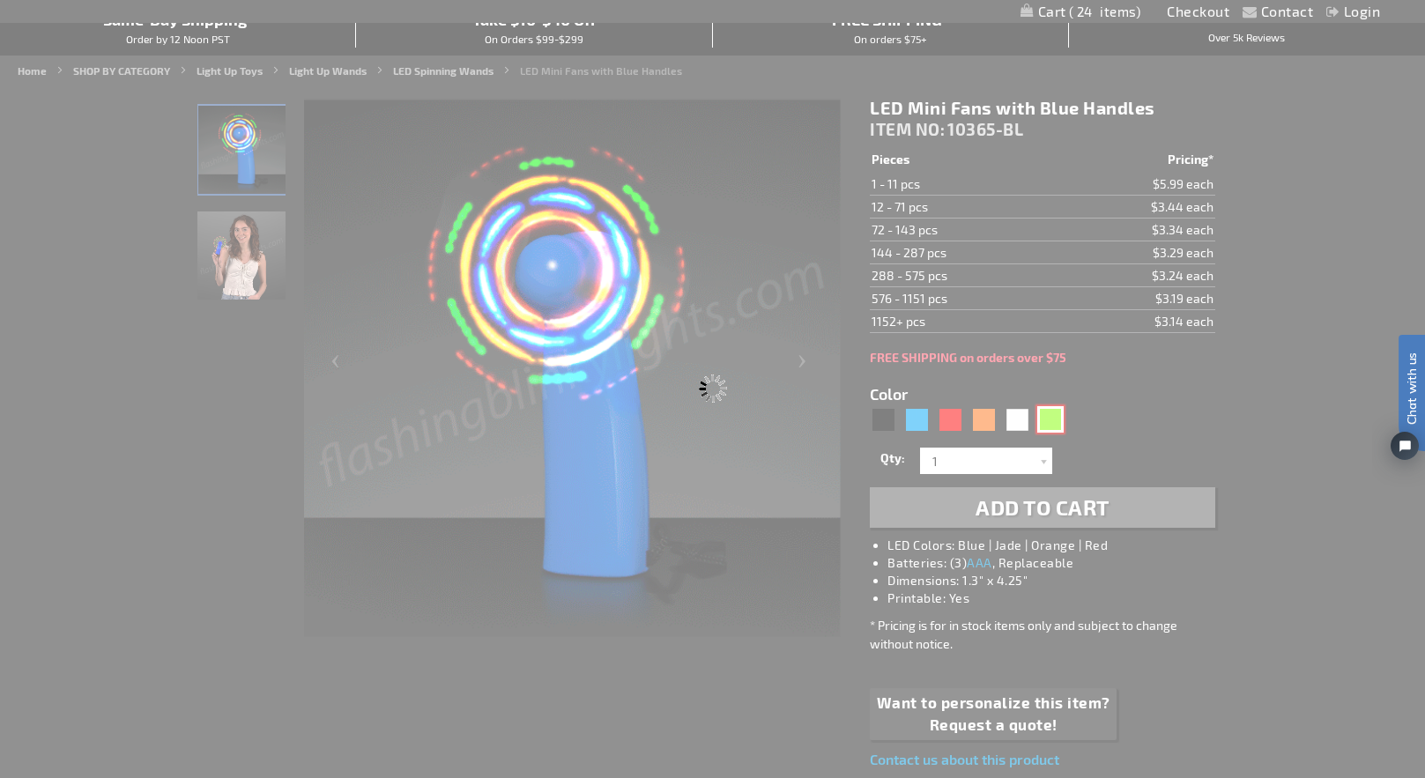
type input "Customize - LED Mini Fans with Green Handles - ITEM NO: 10365-GN"
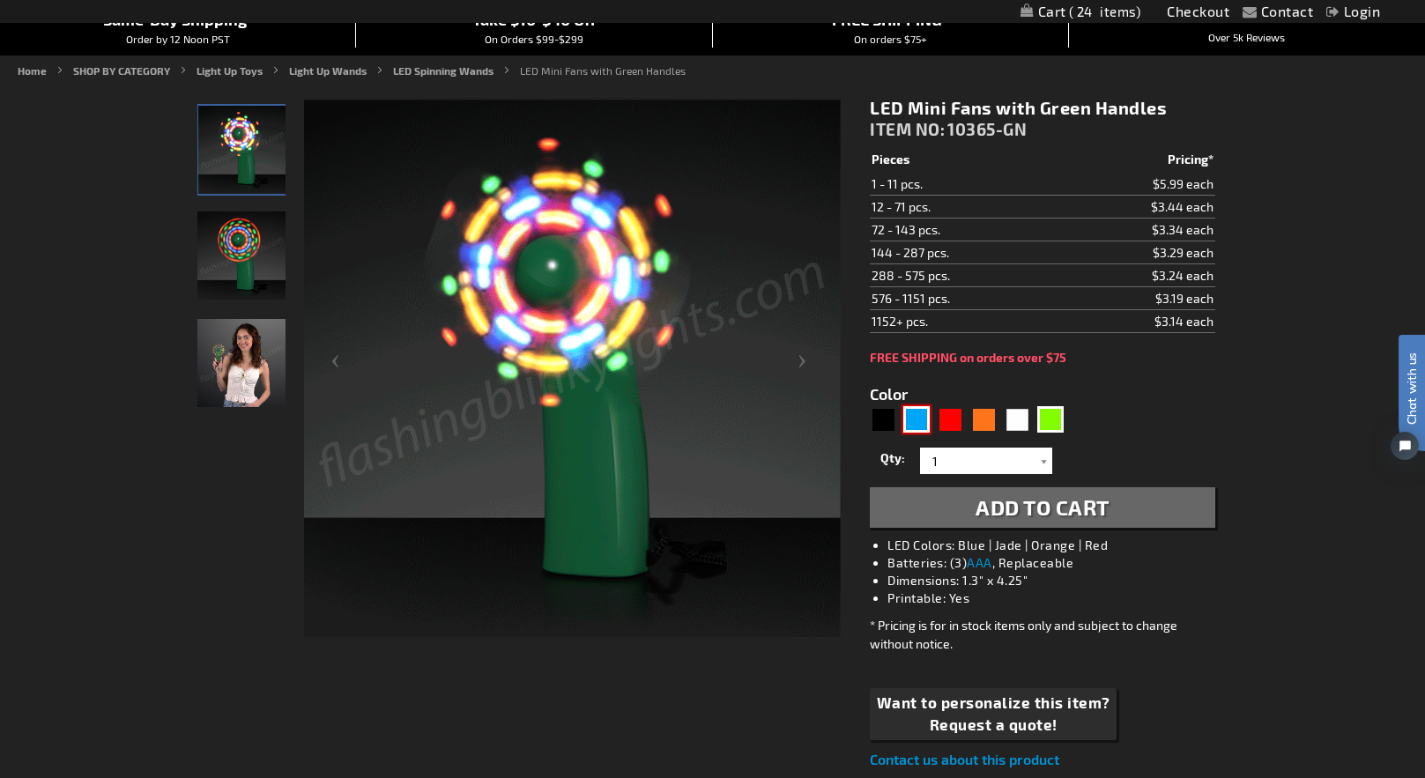
click at [917, 421] on div "Blue" at bounding box center [916, 419] width 26 height 26
type input "5629"
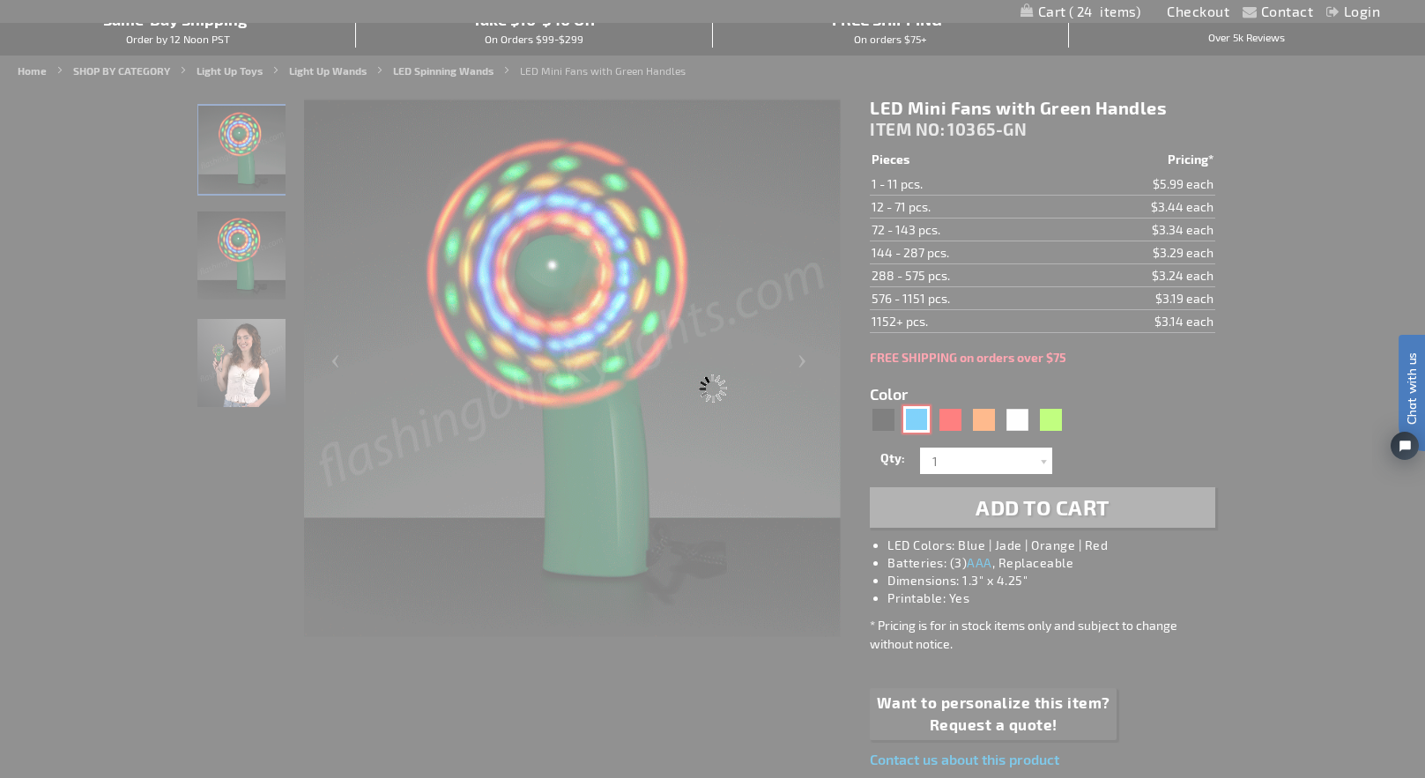
type input "10365-BL"
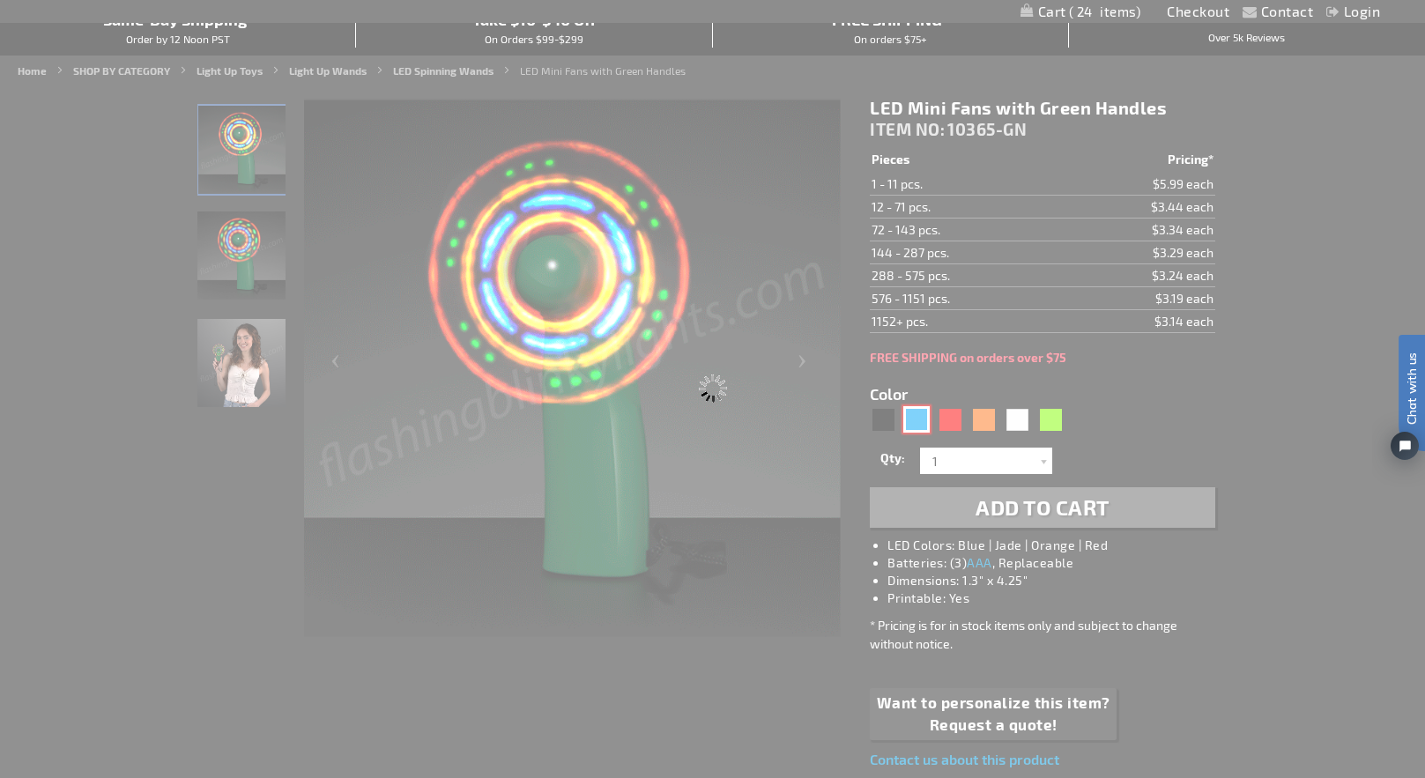
type input "Customize - LED Mini Fans with Blue Handles - ITEM NO: 10365-BL"
